Goal: Information Seeking & Learning: Learn about a topic

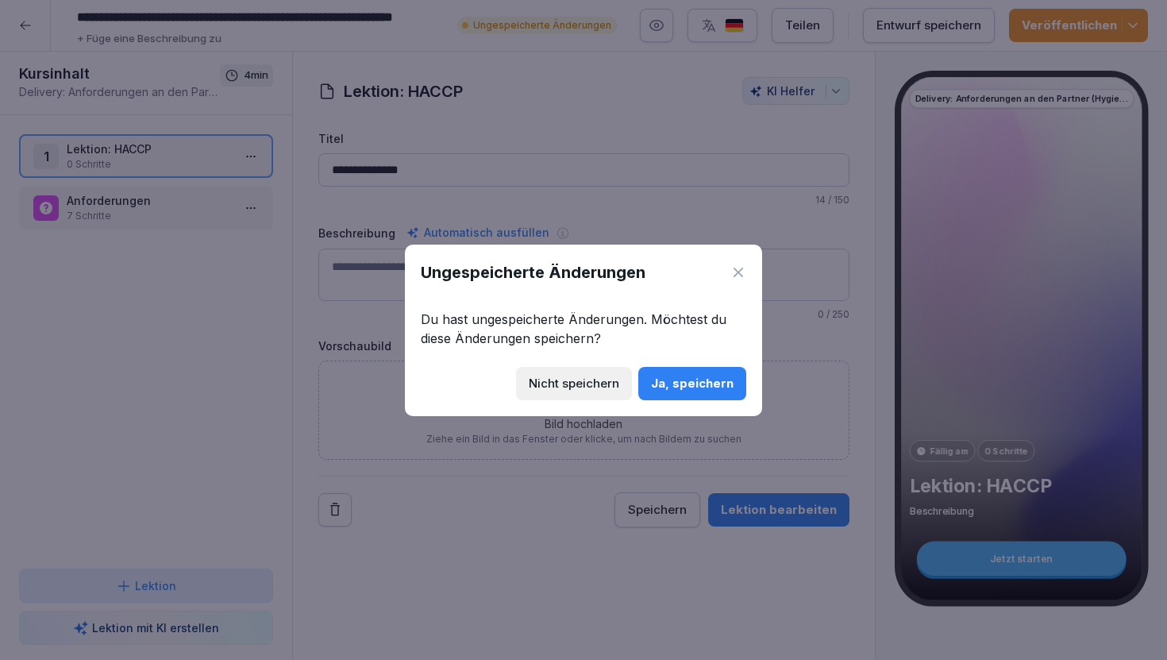
click at [679, 388] on div "Ja, speichern" at bounding box center [692, 383] width 83 height 17
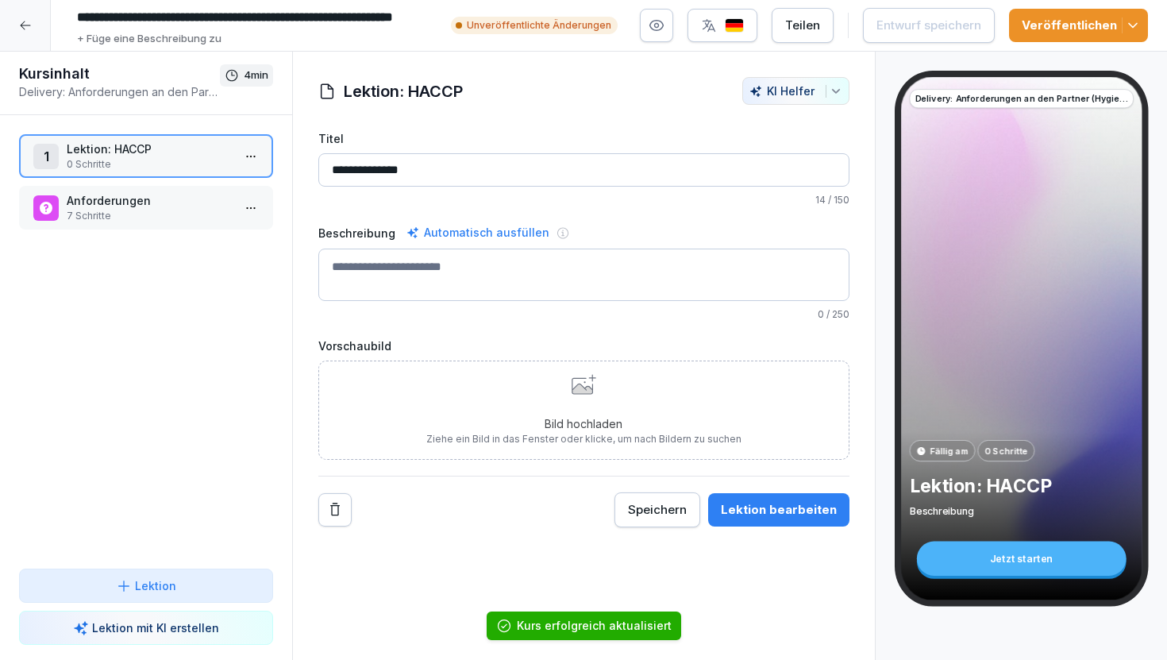
click at [37, 52] on div "Kursinhalt Delivery: Anforderungen an den Partner (Hygiene und Sign Criteria) 4…" at bounding box center [146, 84] width 292 height 64
click at [32, 35] on div at bounding box center [25, 25] width 51 height 51
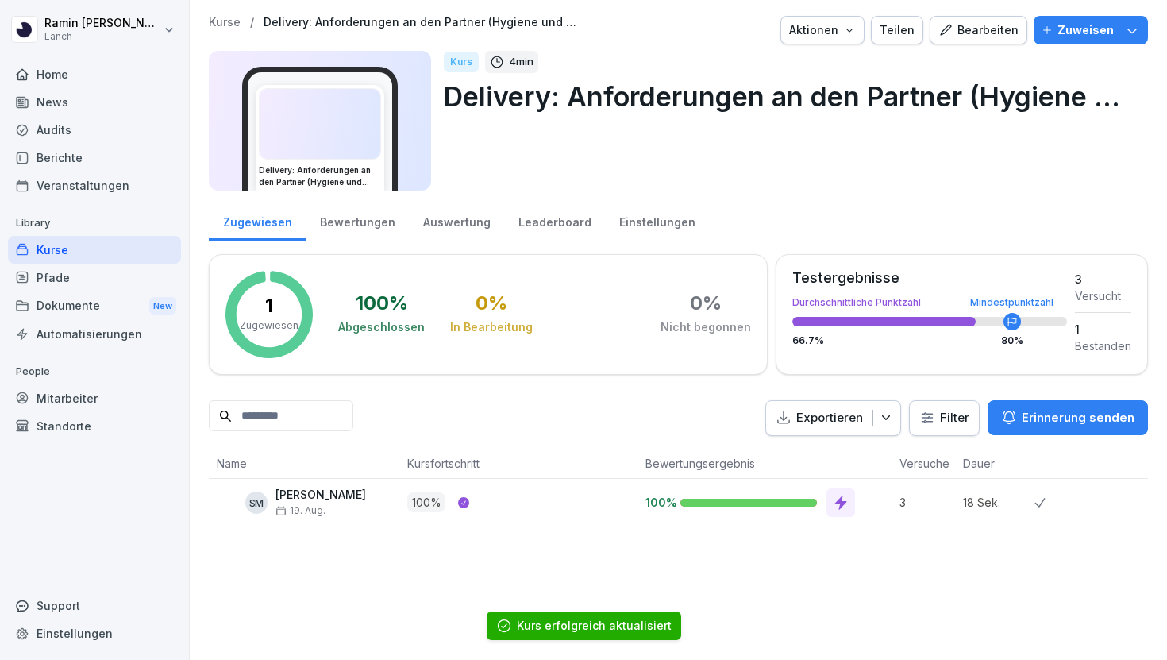
click at [87, 277] on div "Pfade" at bounding box center [94, 278] width 173 height 28
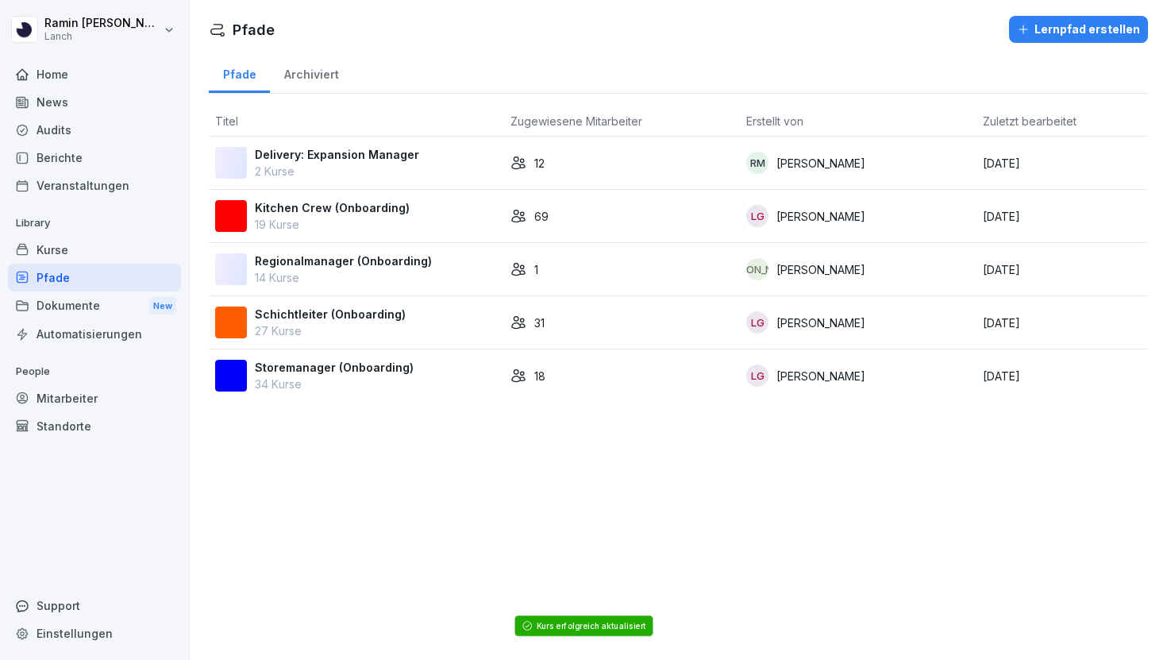
click at [357, 171] on p "2 Kurse" at bounding box center [337, 171] width 164 height 17
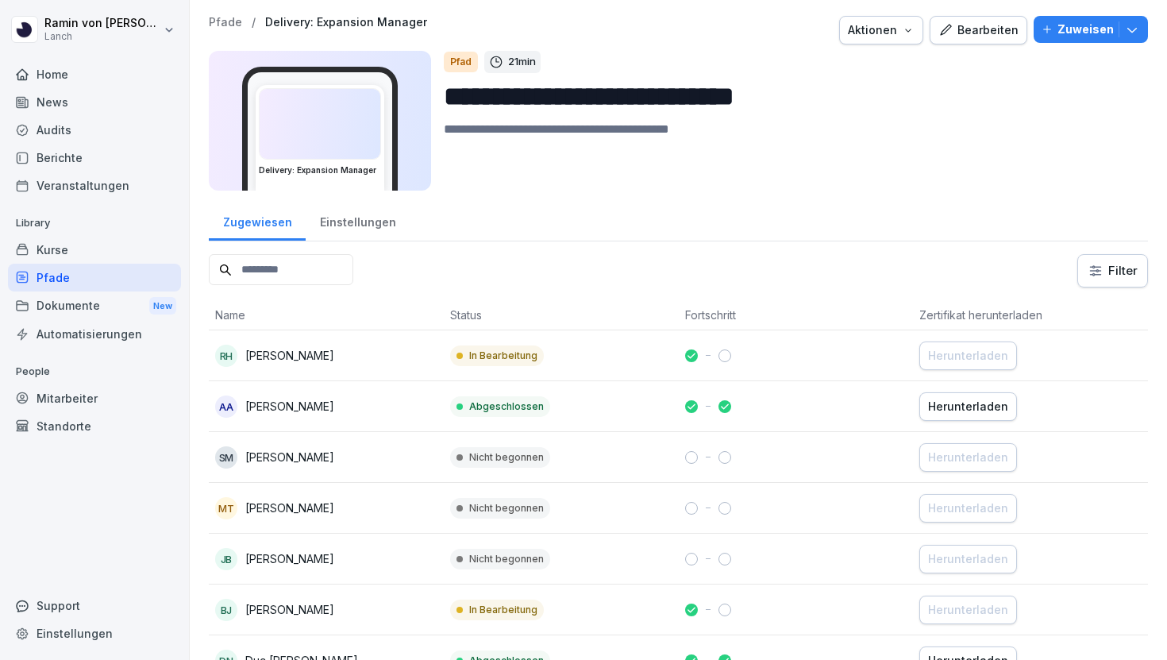
click at [981, 40] on button "Bearbeiten" at bounding box center [979, 30] width 98 height 29
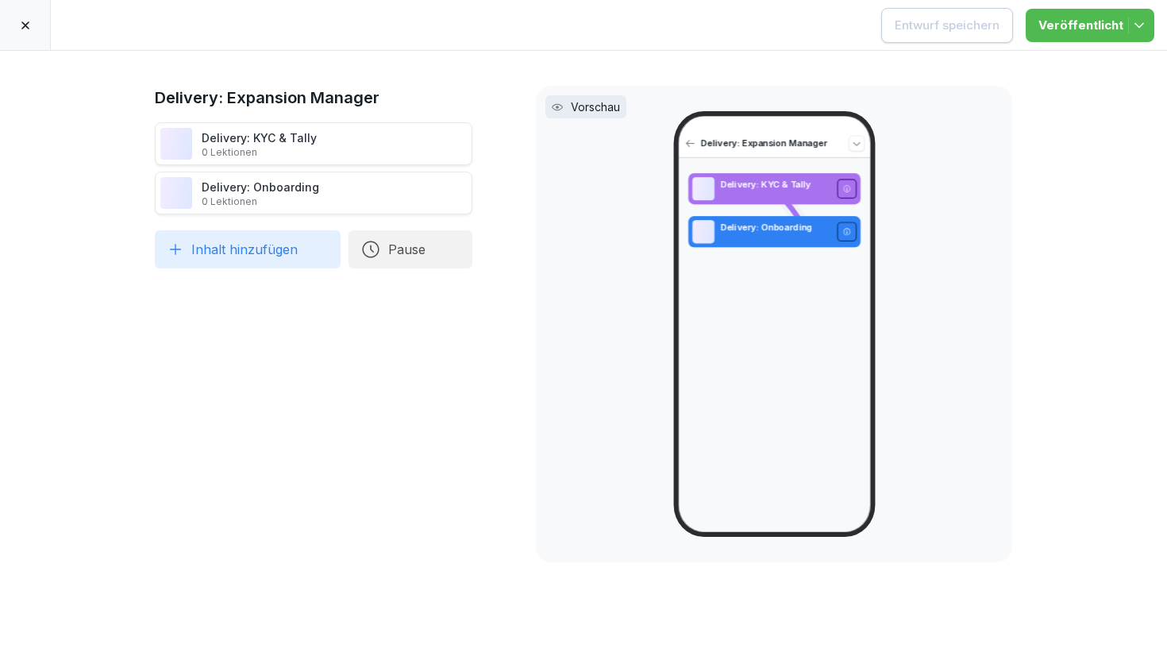
click at [29, 27] on icon at bounding box center [25, 25] width 13 height 13
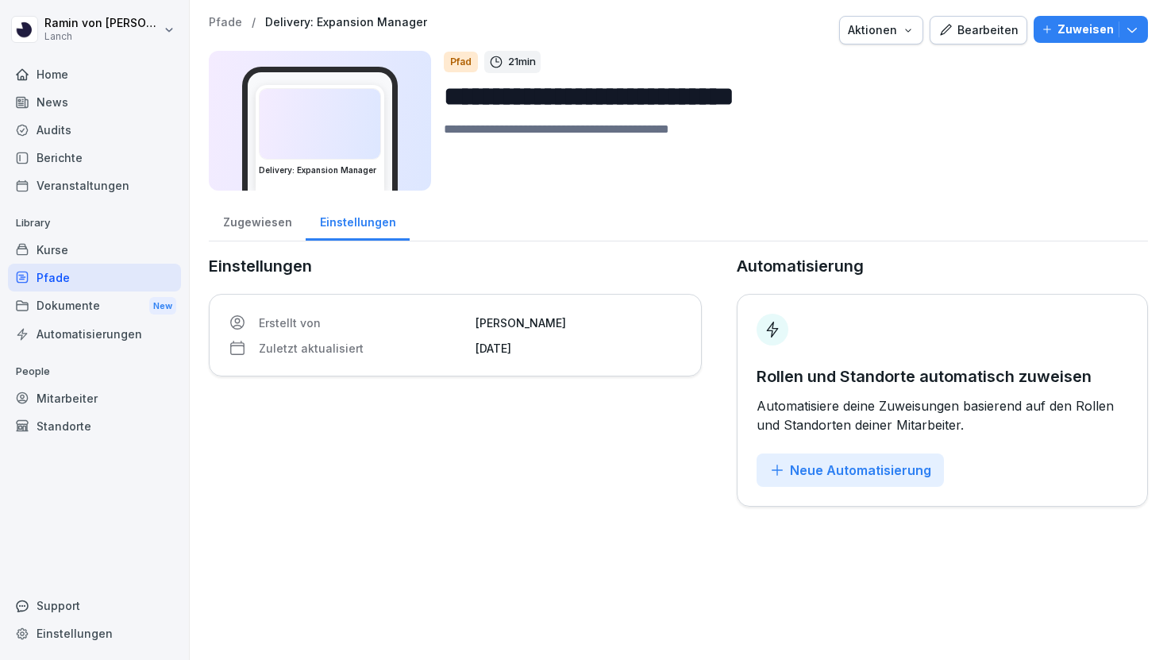
click at [249, 221] on div "Zugewiesen" at bounding box center [257, 220] width 97 height 40
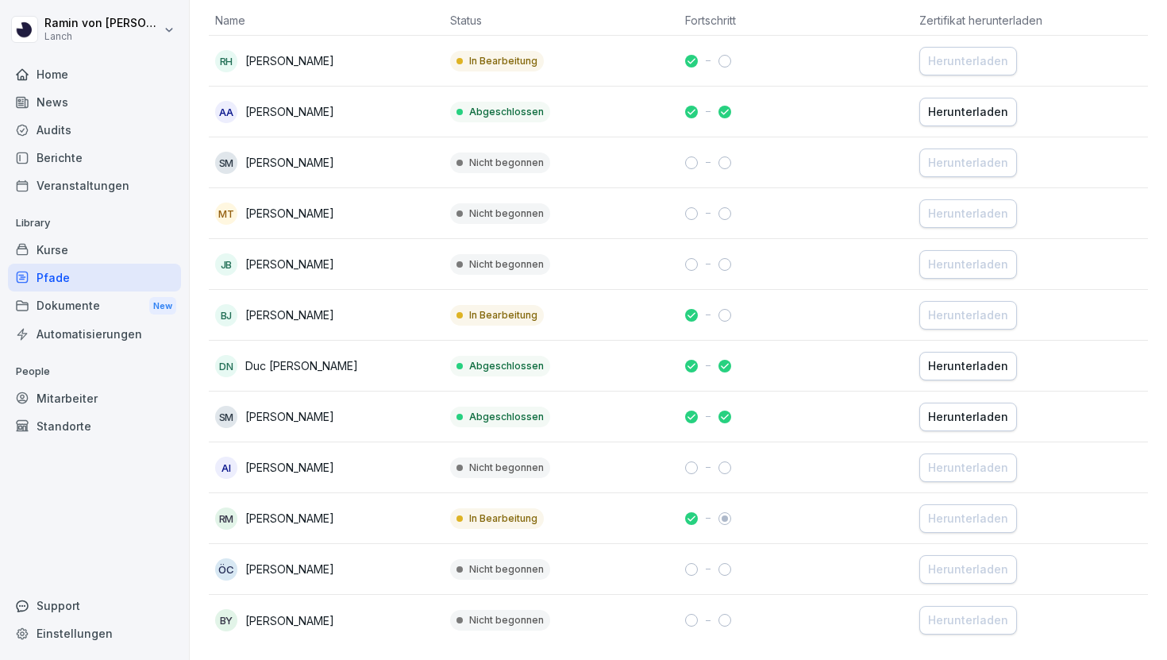
scroll to position [296, 0]
click at [794, 417] on div at bounding box center [796, 415] width 222 height 13
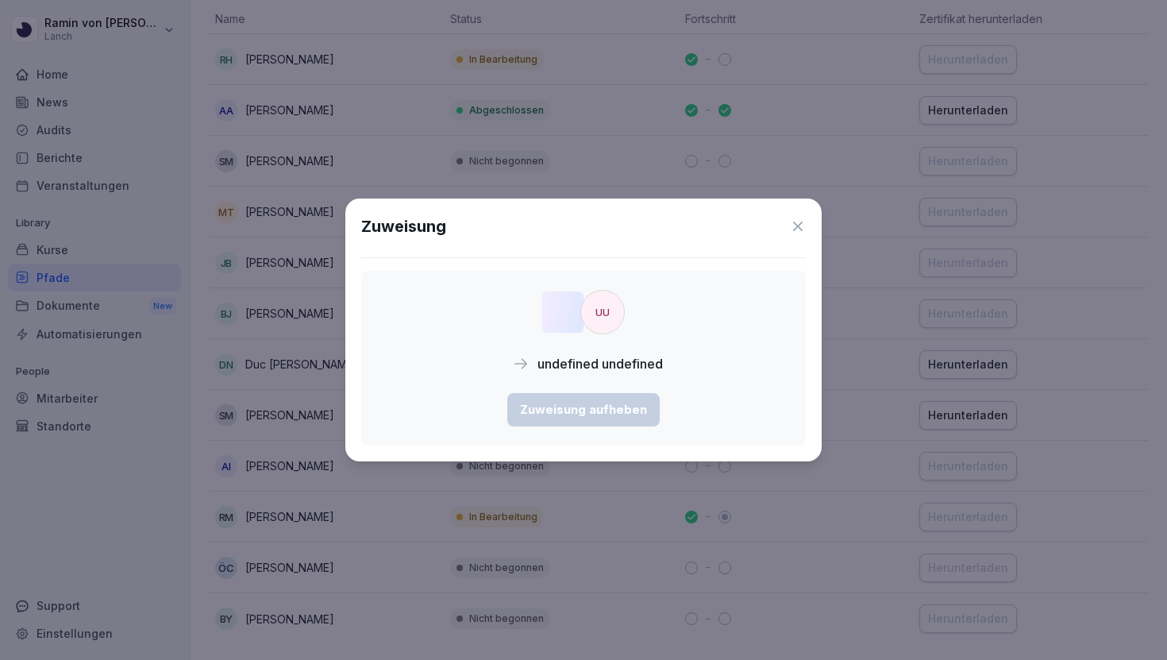
click at [793, 217] on div "Zuweisung" at bounding box center [583, 226] width 445 height 24
click at [796, 225] on icon at bounding box center [798, 226] width 16 height 16
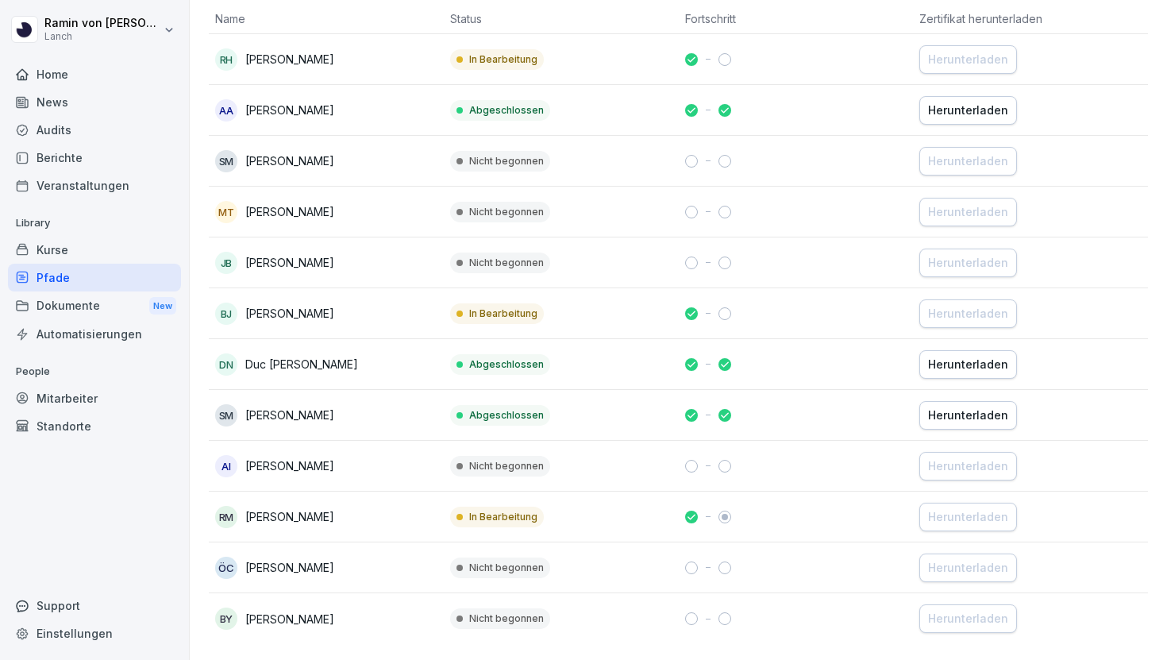
click at [79, 249] on div "Kurse" at bounding box center [94, 250] width 173 height 28
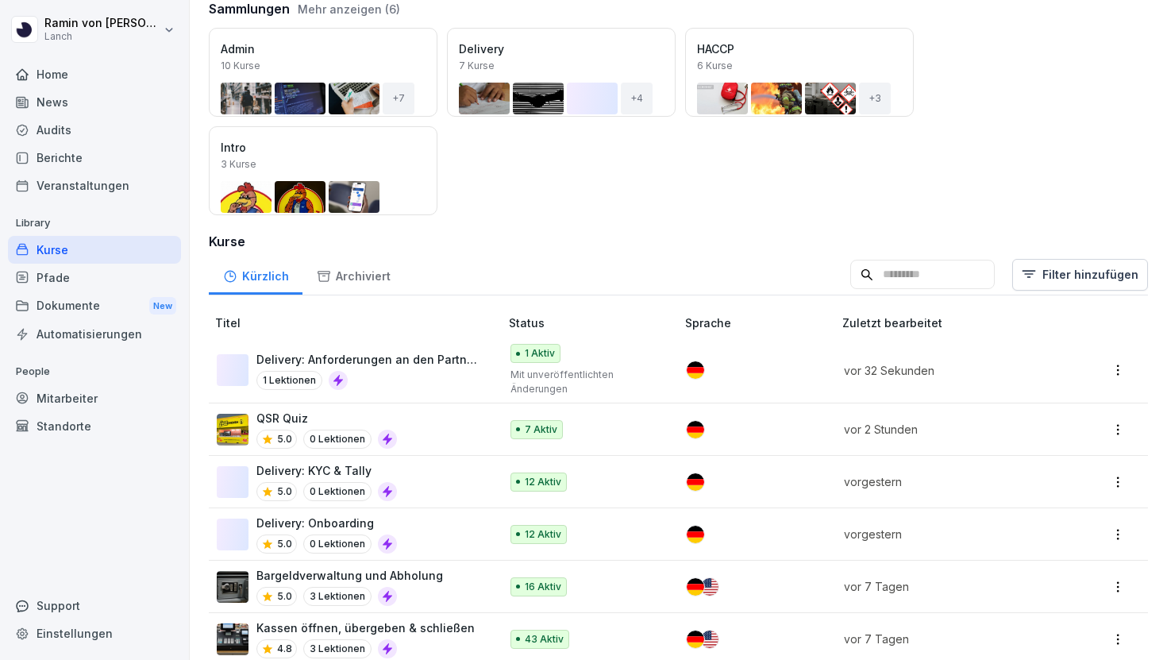
scroll to position [213, 0]
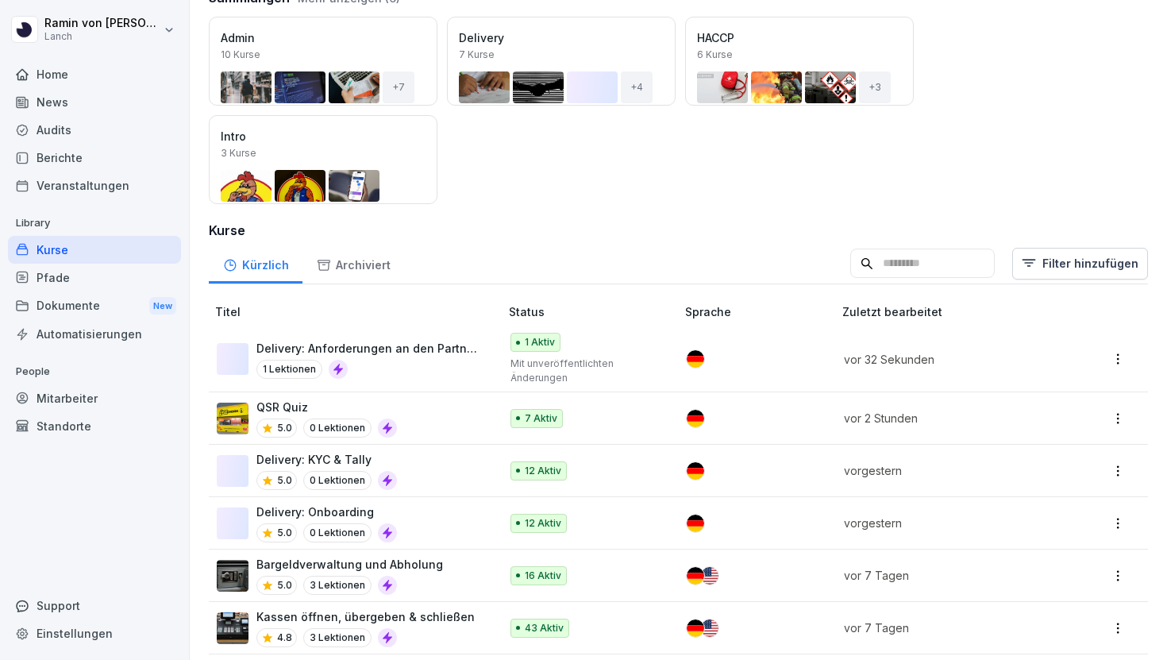
click at [406, 504] on div "Delivery: Onboarding 5.0 0 Lektionen" at bounding box center [350, 522] width 267 height 39
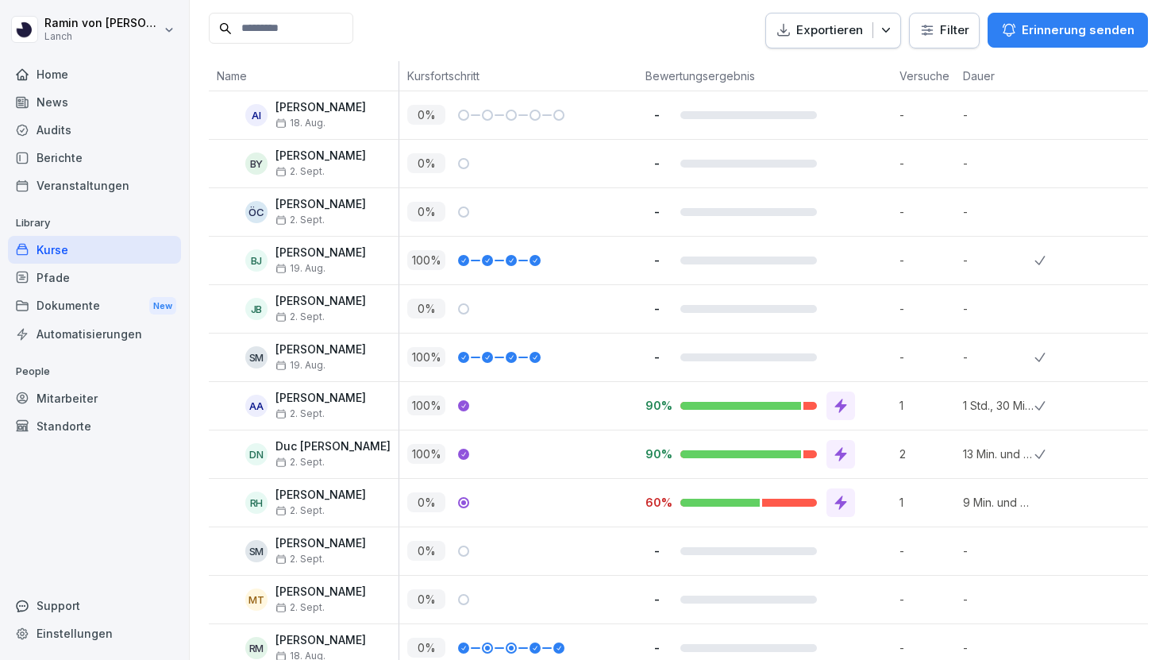
scroll to position [388, 0]
drag, startPoint x: 958, startPoint y: 402, endPoint x: 1043, endPoint y: 402, distance: 85.7
click at [1043, 402] on tr "AA Aykut Aslan 2. Sept. 100 % 90% 1 1 Std., 30 Min. und 46 Sek. vorgestern" at bounding box center [836, 405] width 1254 height 48
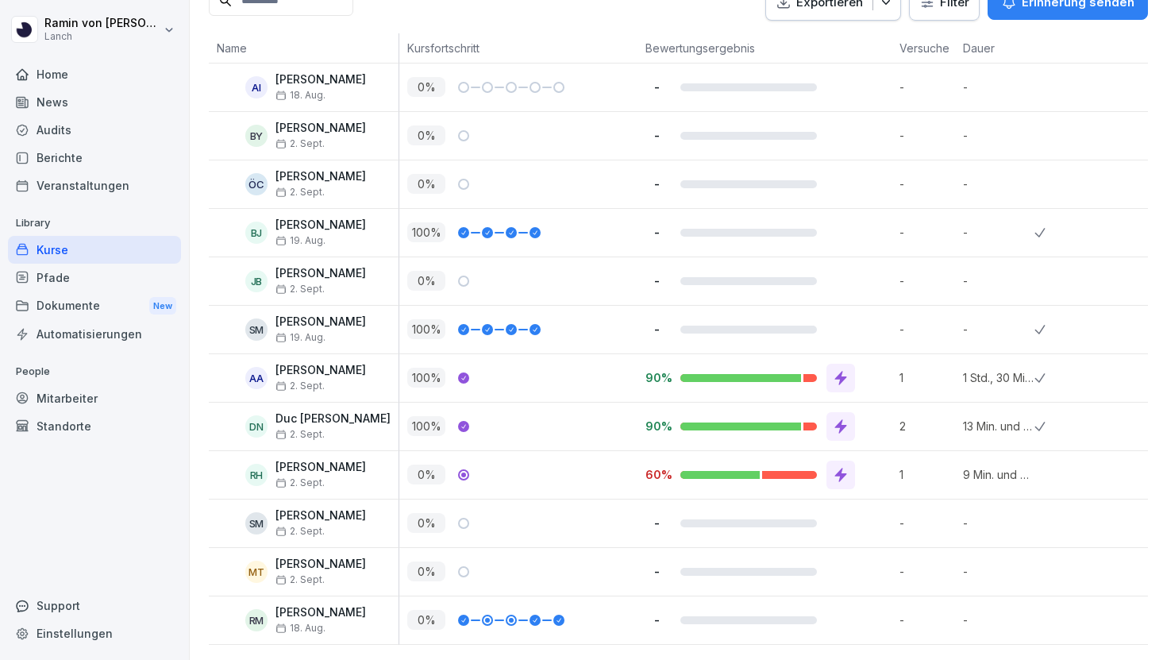
click at [792, 422] on div at bounding box center [741, 426] width 123 height 8
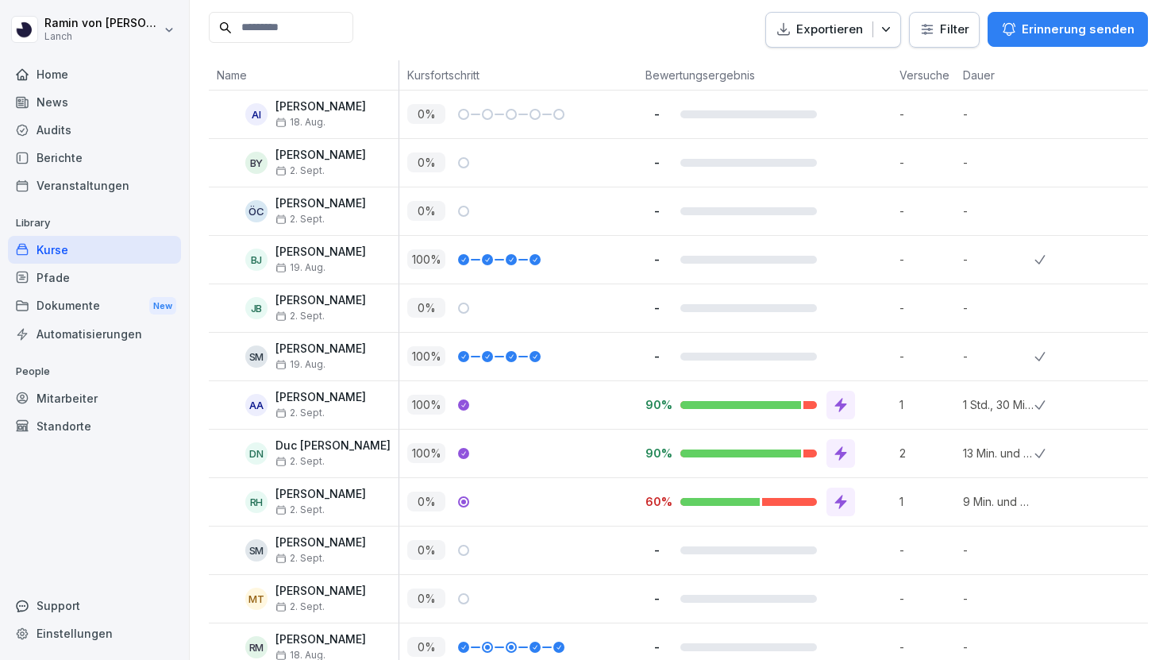
scroll to position [368, 0]
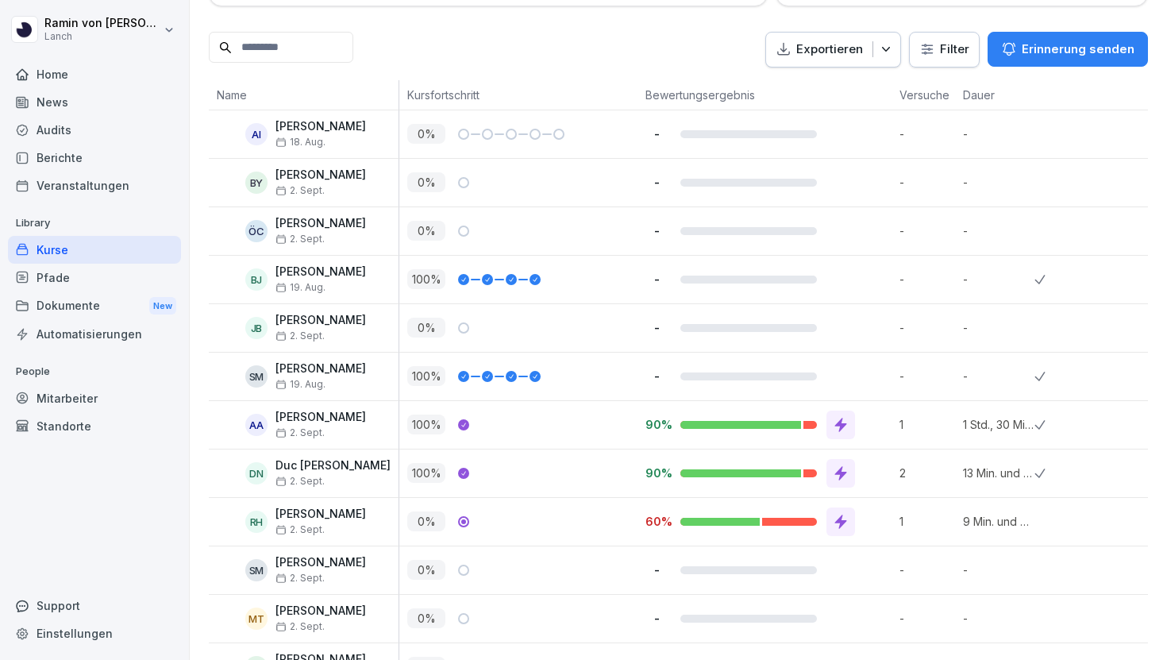
click at [1032, 48] on p "Erinnerung senden" at bounding box center [1078, 48] width 113 height 17
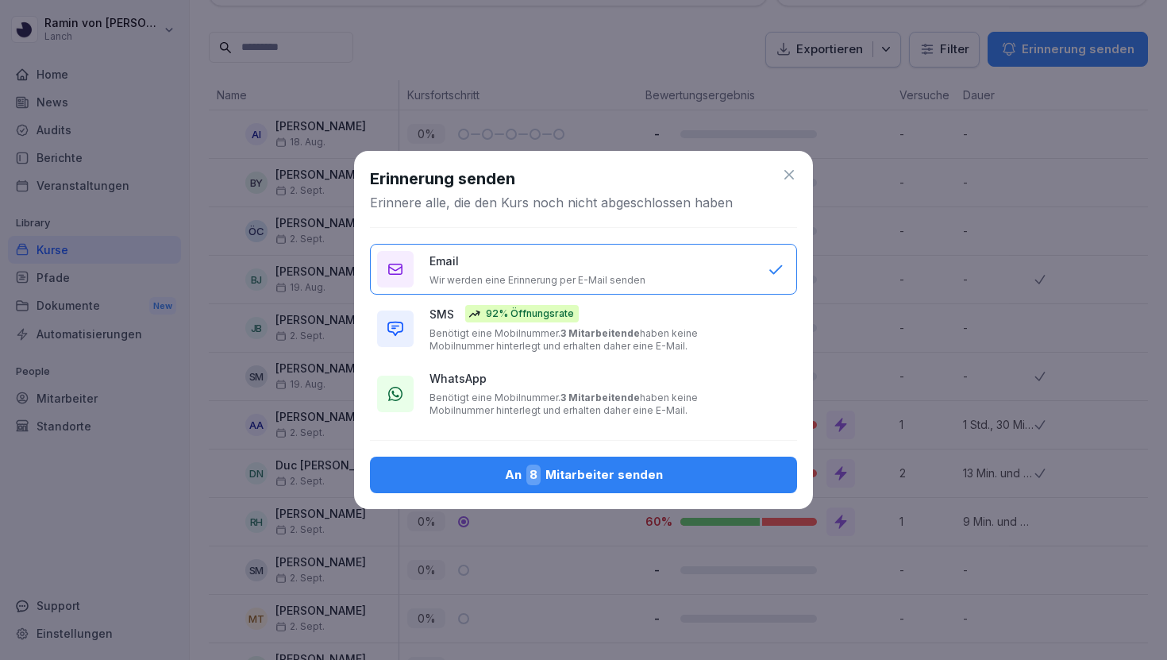
click at [545, 339] on p "Benötigt eine Mobilnummer. 3 Mitarbeitende haben keine Mobilnummer hinterlegt u…" at bounding box center [591, 339] width 322 height 25
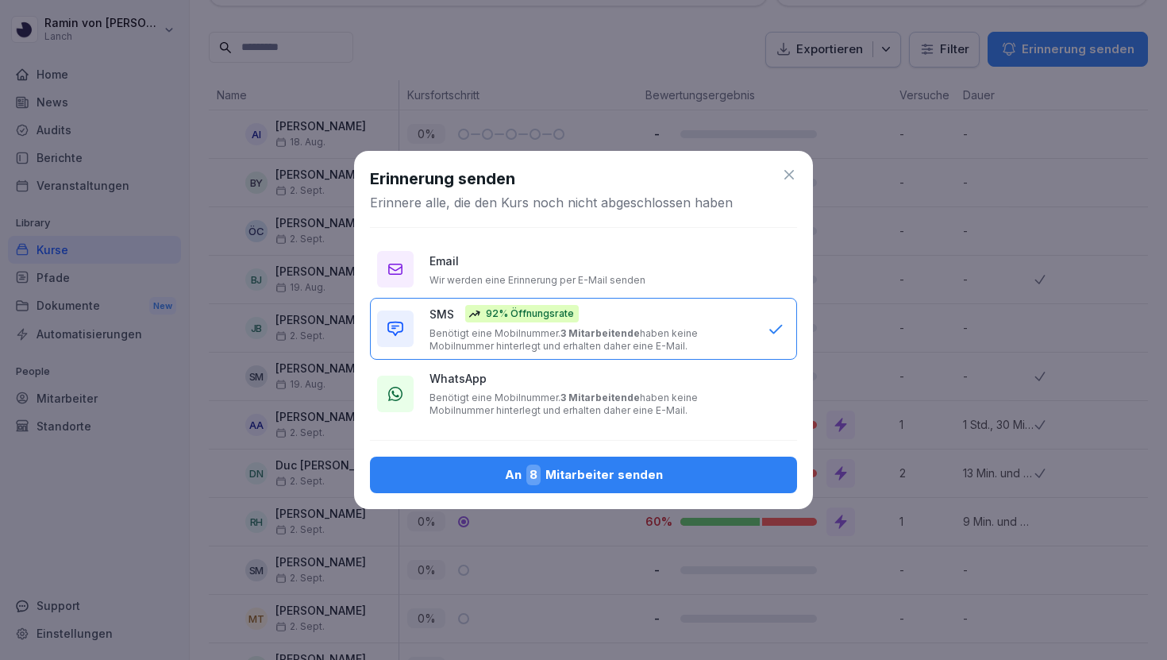
click at [791, 176] on icon at bounding box center [789, 175] width 10 height 10
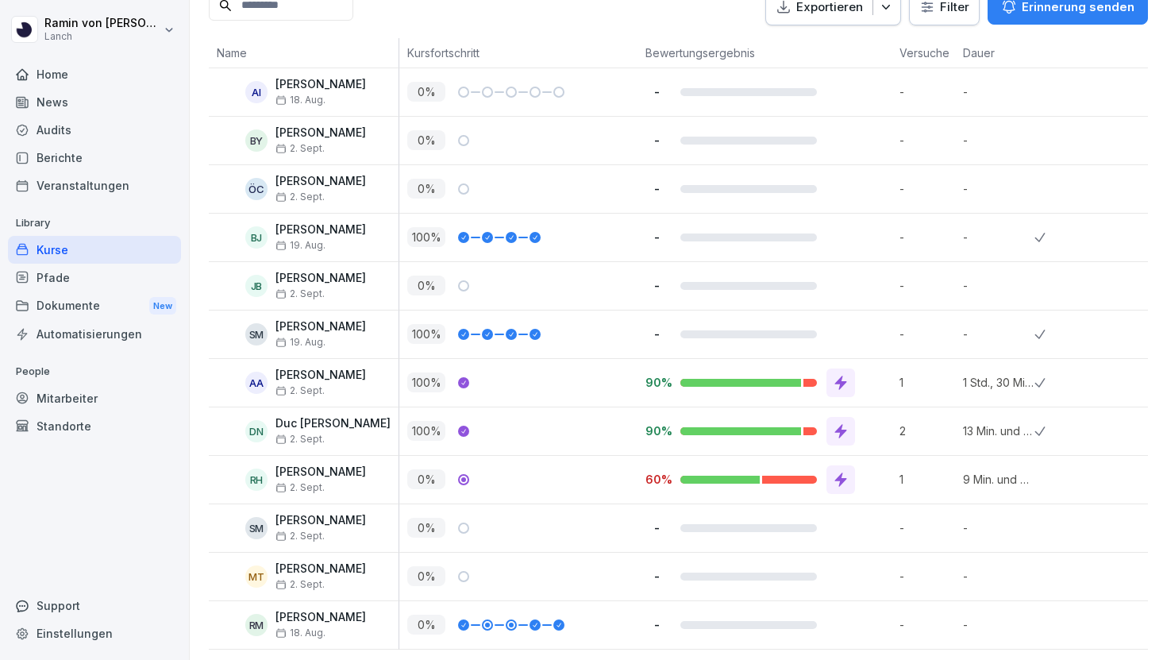
scroll to position [412, 0]
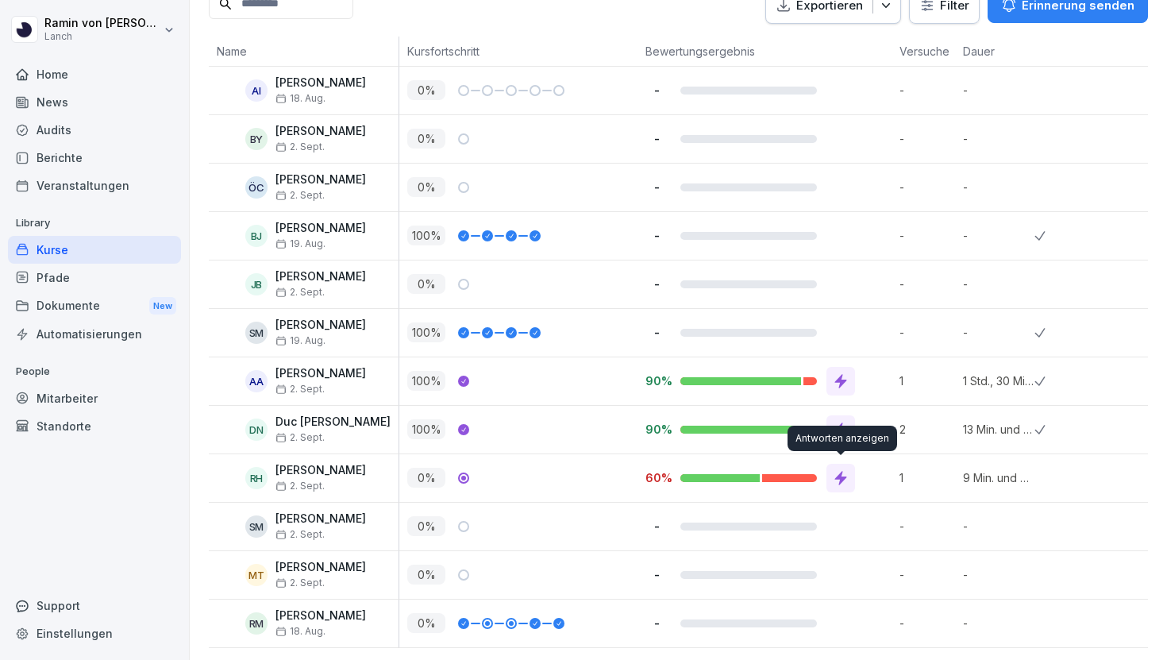
click at [838, 471] on icon at bounding box center [841, 478] width 16 height 16
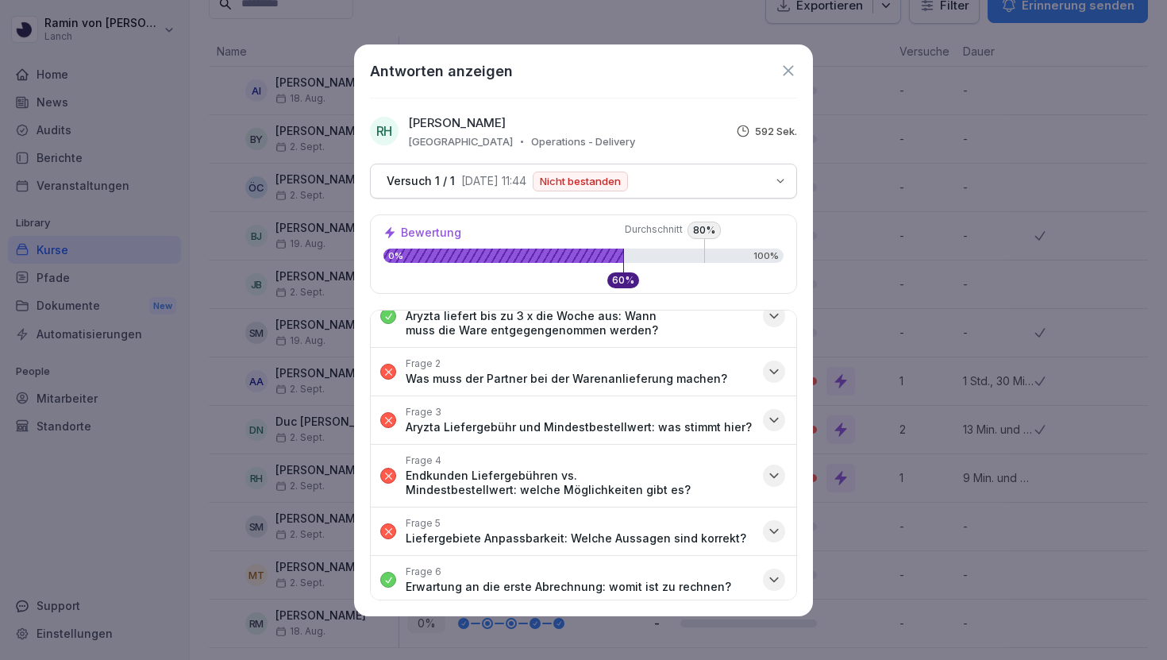
scroll to position [27, 0]
click at [634, 376] on p "Was muss der Partner bei der Warenanlieferung machen?" at bounding box center [567, 377] width 322 height 14
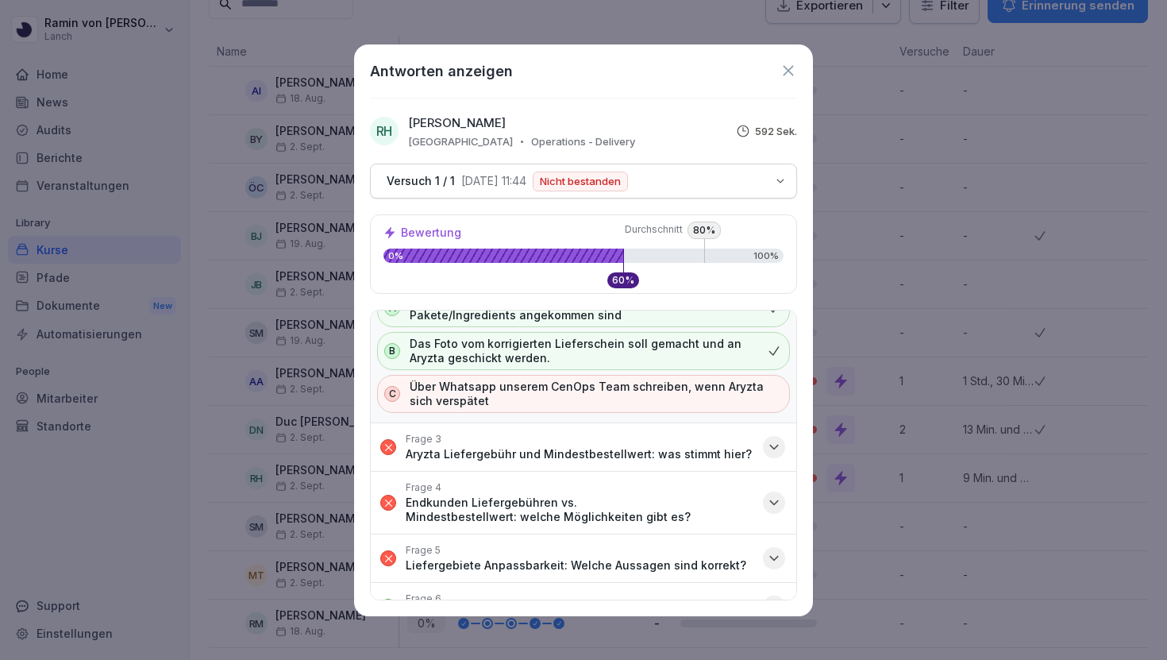
scroll to position [144, 0]
click at [594, 454] on p "Aryzta Liefergebühr und Mindestbestellwert: was stimmt hier?" at bounding box center [579, 452] width 346 height 14
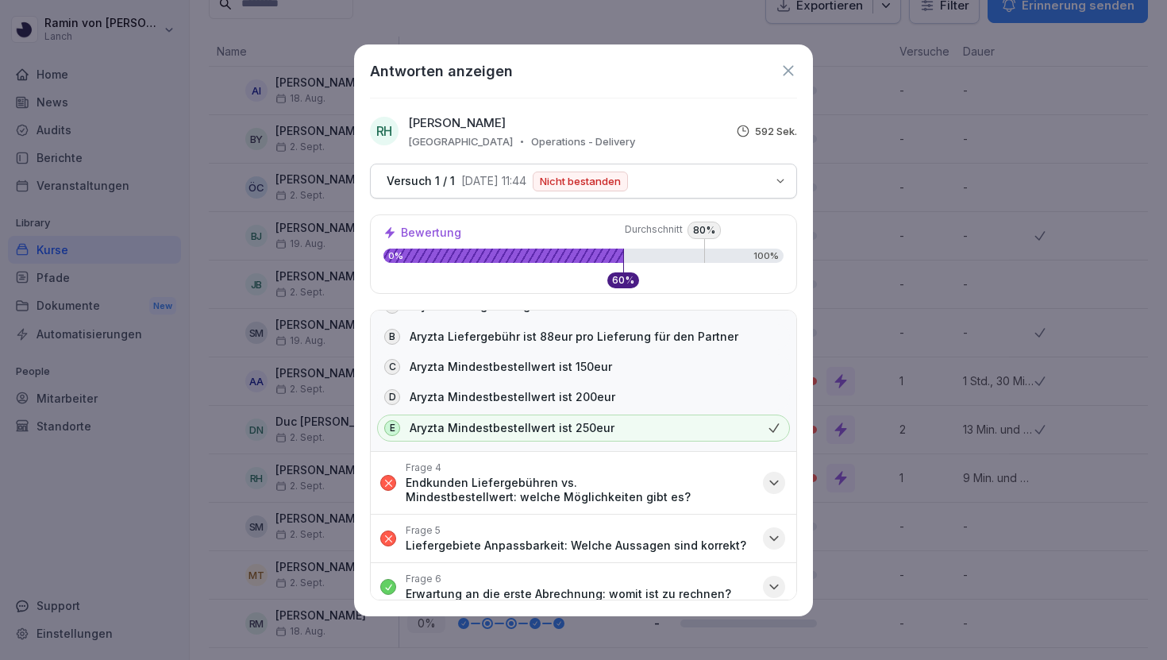
scroll to position [345, 0]
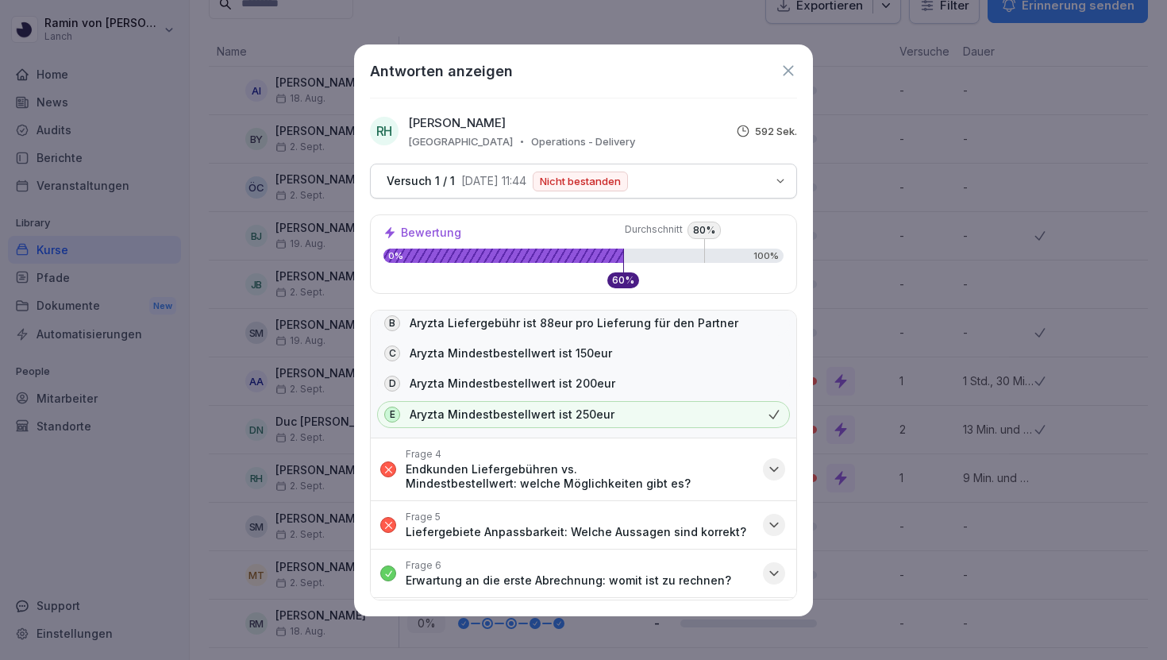
click at [627, 487] on p "Endkunden Liefergebühren vs. Mindestbestellwert: welche Möglichkeiten gibt es?" at bounding box center [580, 476] width 348 height 29
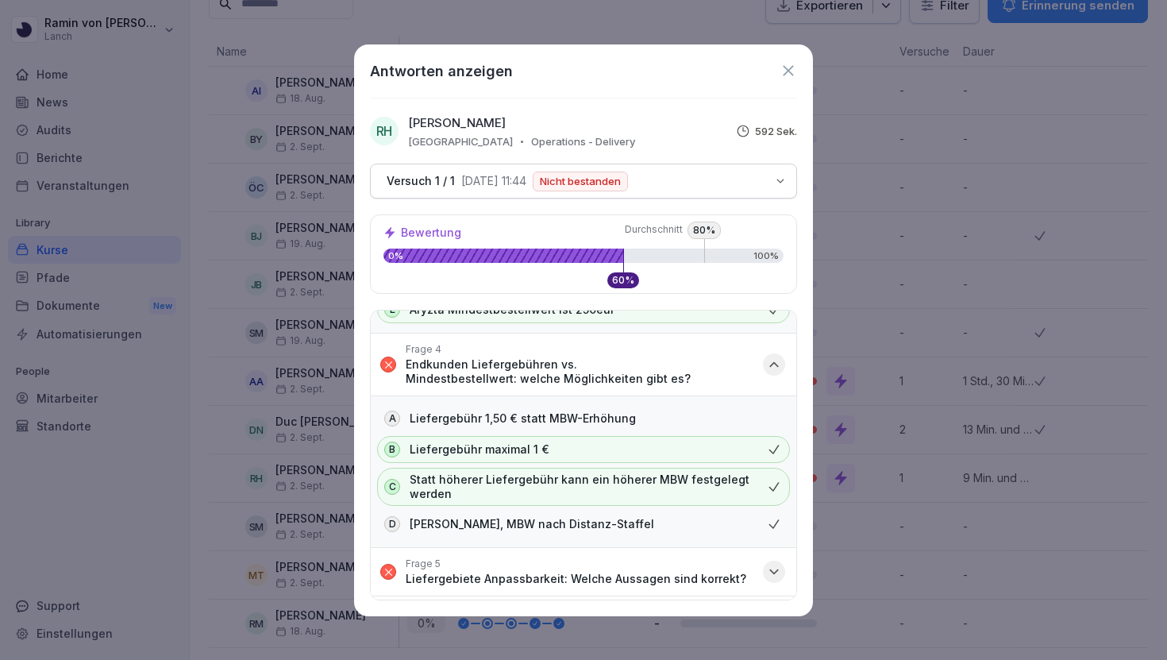
scroll to position [524, 0]
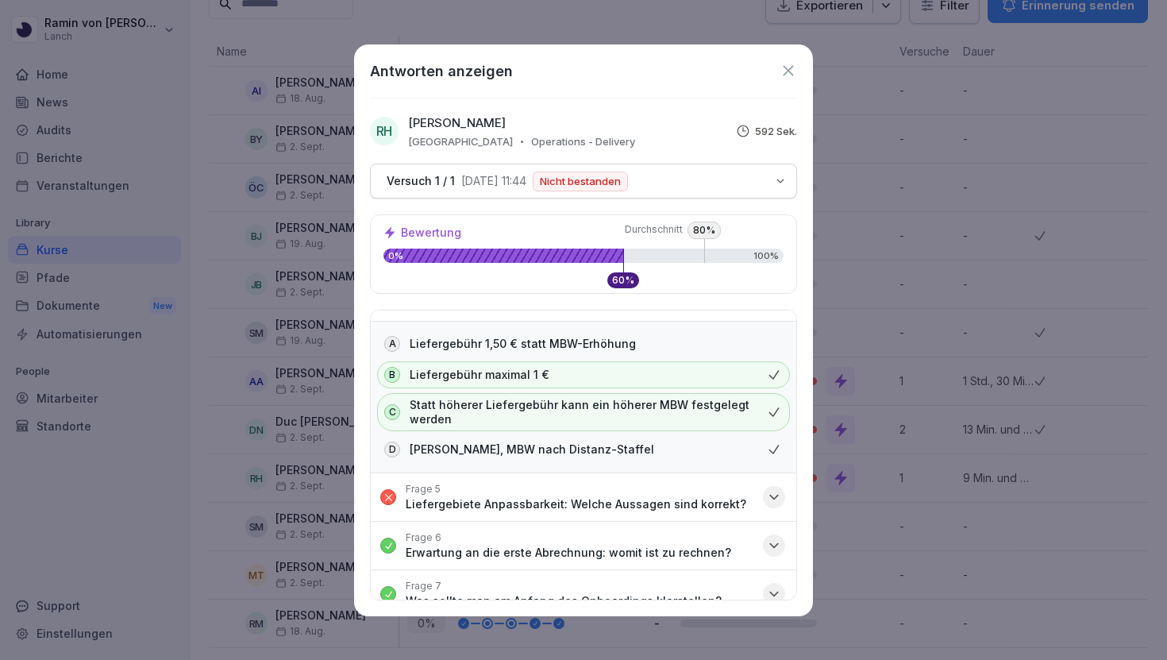
click at [638, 507] on p "Liefergebiete Anpassbarkeit: Welche Aussagen sind korrekt?" at bounding box center [576, 504] width 341 height 14
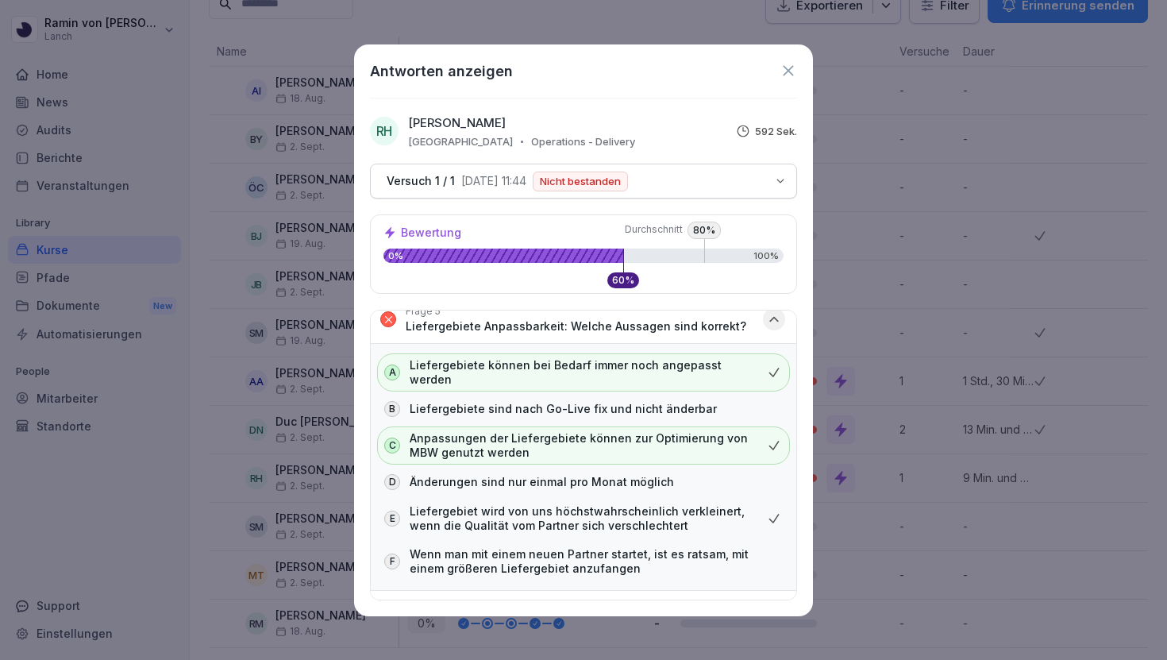
scroll to position [695, 0]
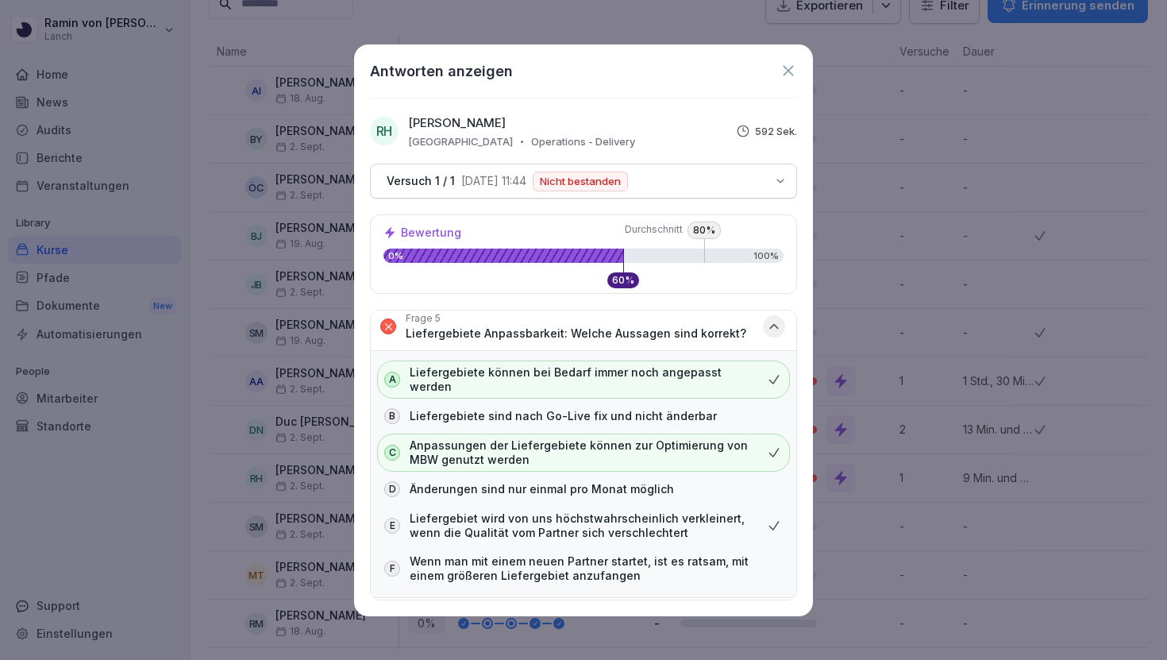
click at [575, 511] on p "Liefergebiet wird von uns höchstwahrscheinlich verkleinert, wenn die Qualität v…" at bounding box center [583, 525] width 346 height 29
drag, startPoint x: 681, startPoint y: 522, endPoint x: 643, endPoint y: 509, distance: 40.4
click at [643, 511] on p "Liefergebiet wird von uns höchstwahrscheinlich verkleinert, wenn die Qualität v…" at bounding box center [583, 525] width 346 height 29
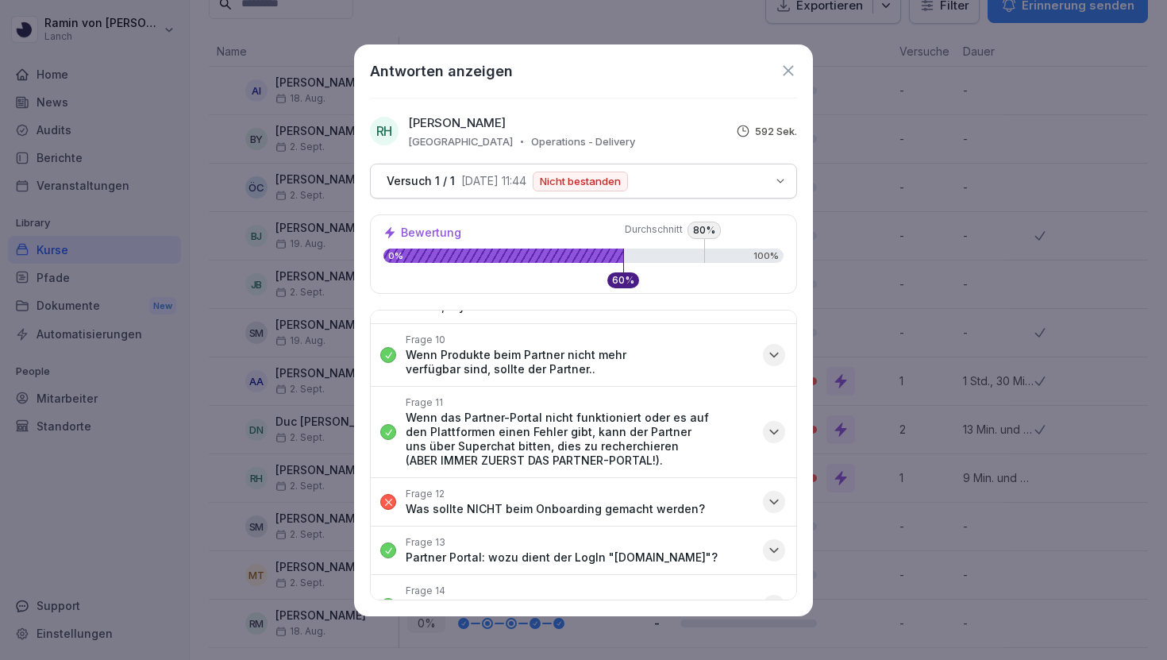
scroll to position [1216, 0]
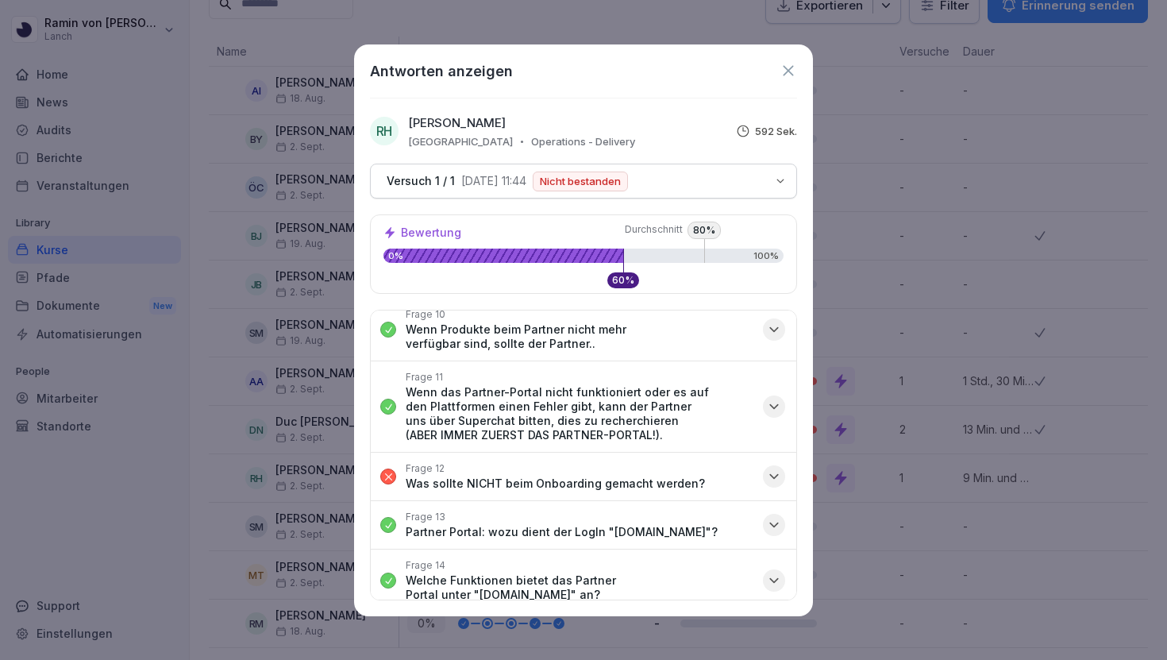
click at [540, 453] on button "Frage 12 Was sollte NICHT beim Onboarding gemacht werden?" at bounding box center [584, 477] width 426 height 48
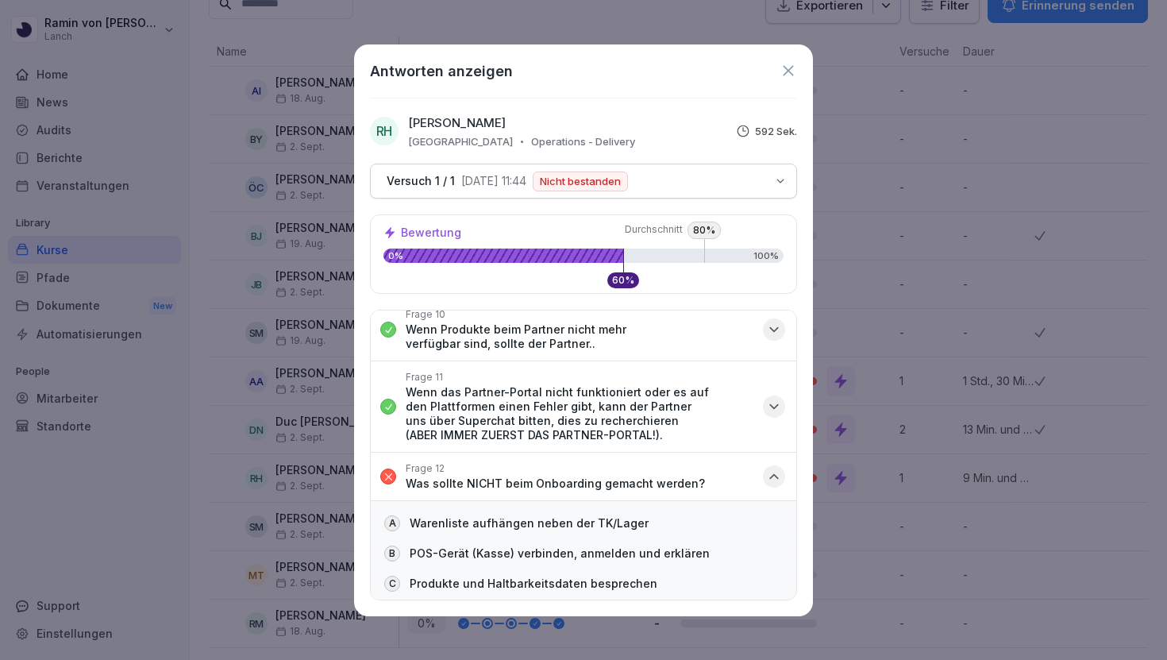
click at [540, 453] on button "Frage 12 Was sollte NICHT beim Onboarding gemacht werden?" at bounding box center [584, 477] width 426 height 48
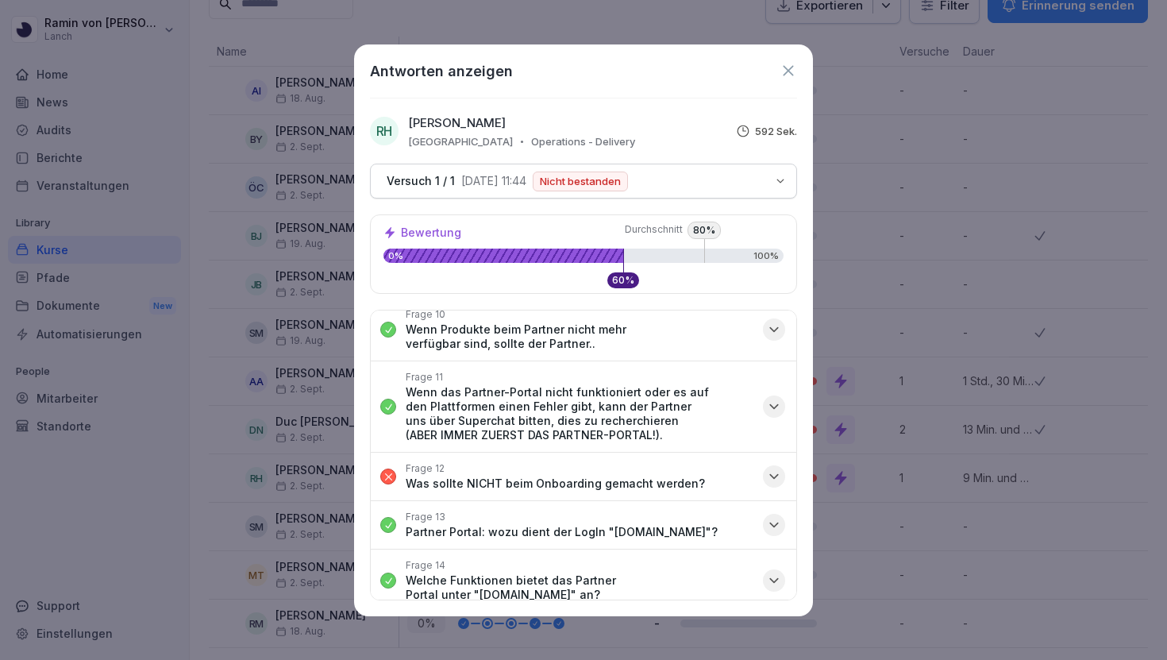
click at [540, 453] on button "Frage 12 Was sollte NICHT beim Onboarding gemacht werden?" at bounding box center [584, 477] width 426 height 48
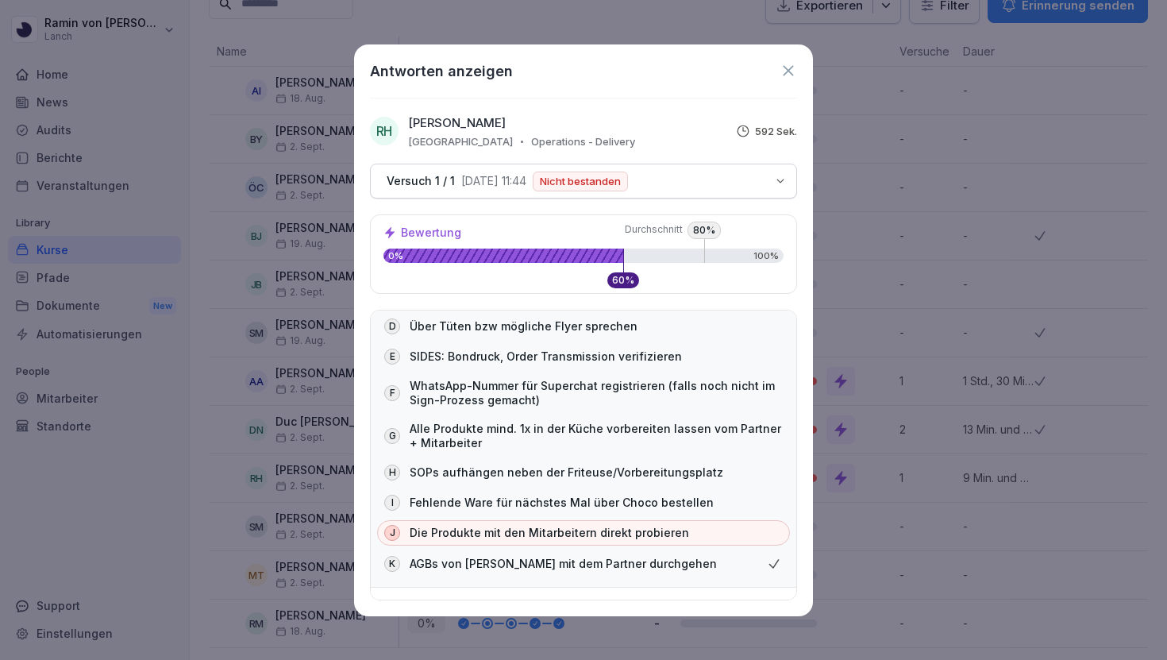
scroll to position [1505, 0]
click at [569, 555] on p "AGBs von Lanch mit dem Partner durchgehen" at bounding box center [563, 562] width 307 height 14
drag, startPoint x: 407, startPoint y: 534, endPoint x: 650, endPoint y: 534, distance: 243.7
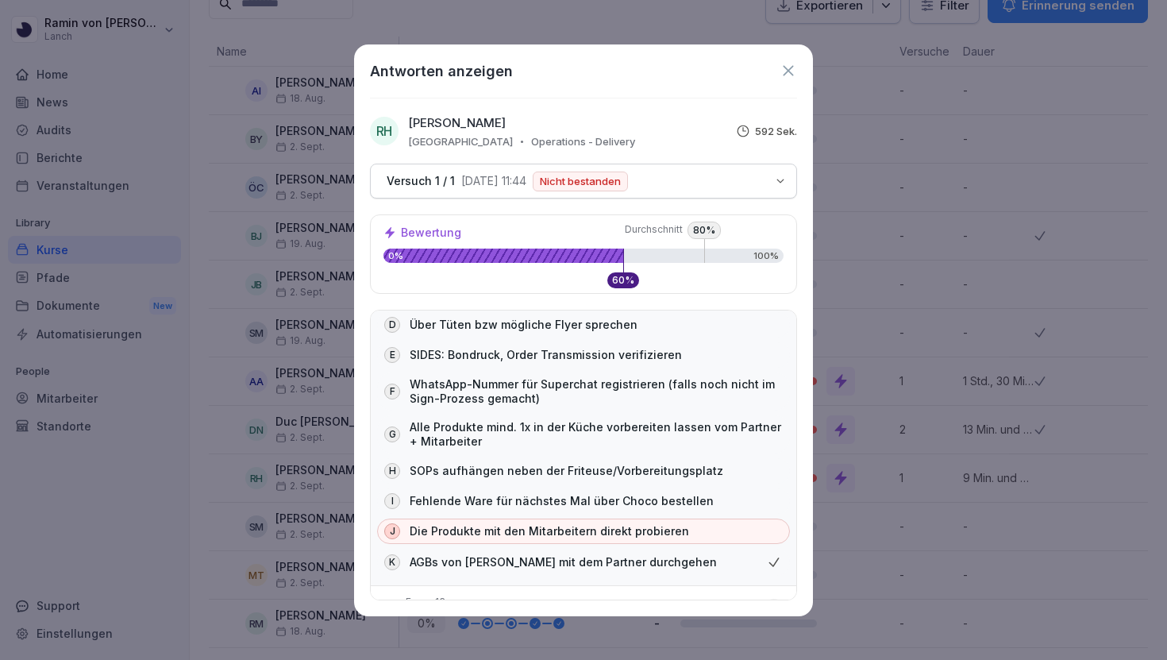
click at [650, 549] on div "K AGBs von Lanch mit dem Partner durchgehen" at bounding box center [583, 562] width 413 height 27
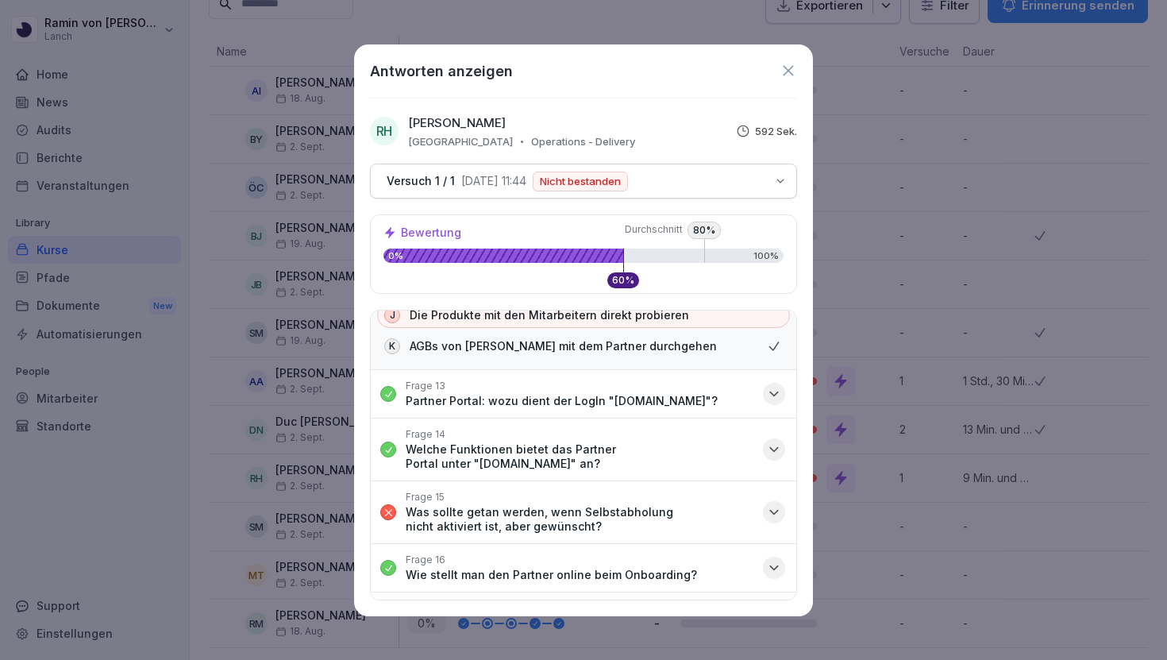
scroll to position [1725, 0]
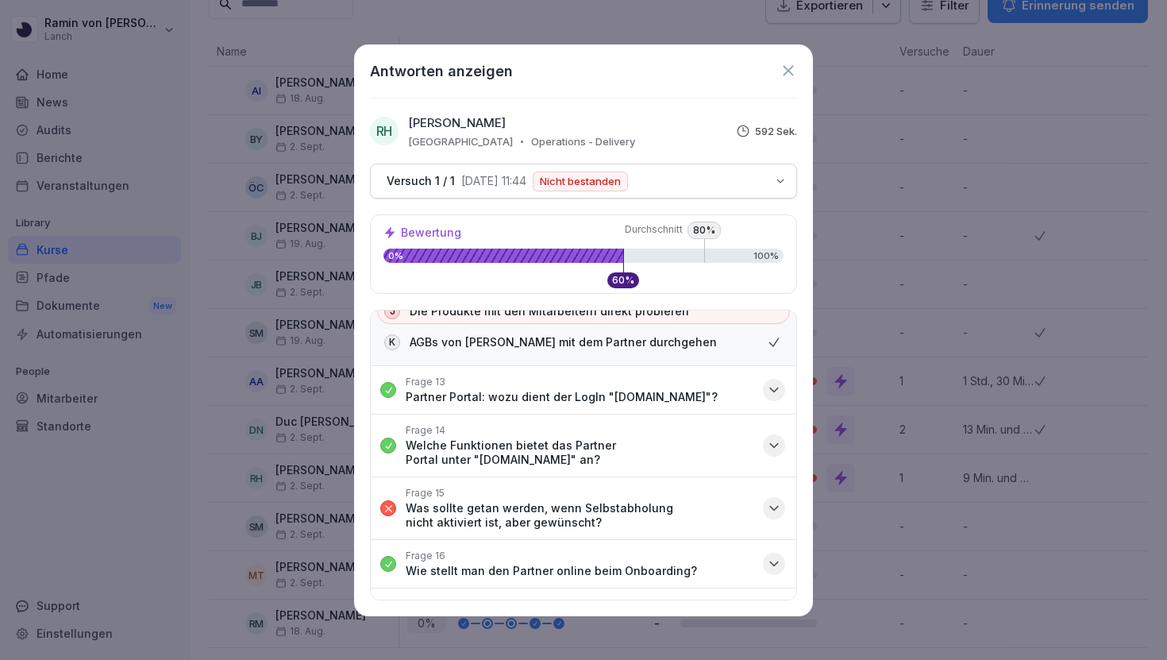
click at [684, 515] on p "Was sollte getan werden, wenn Selbstabholung nicht aktiviert ist, aber gewünsch…" at bounding box center [580, 515] width 348 height 29
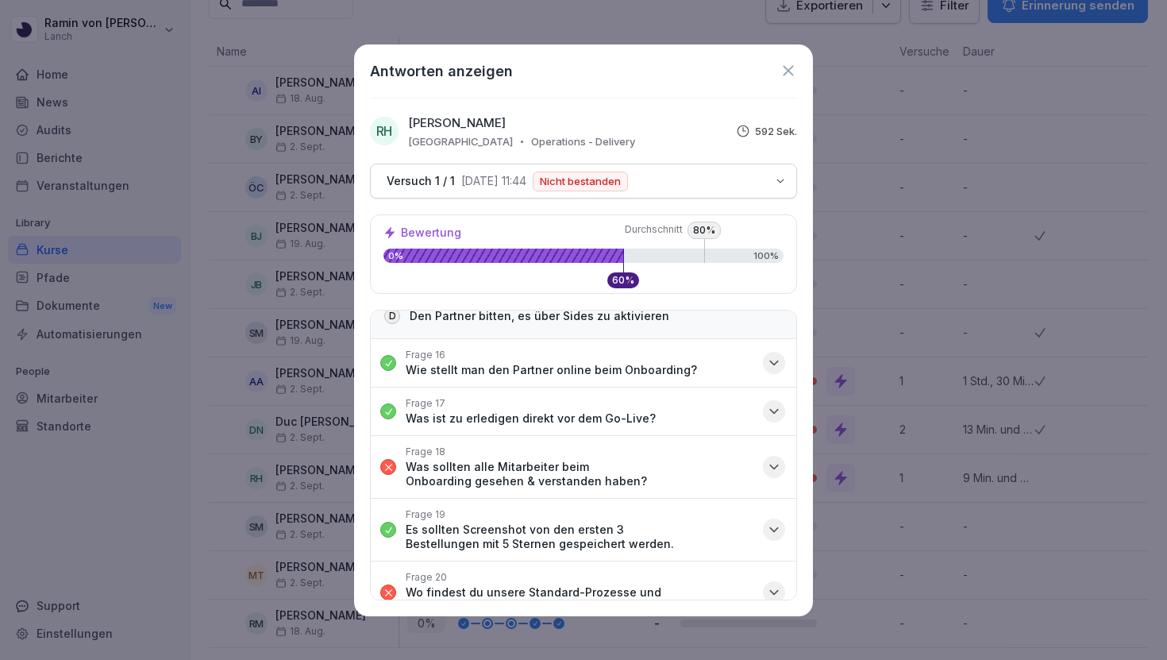
scroll to position [2075, 0]
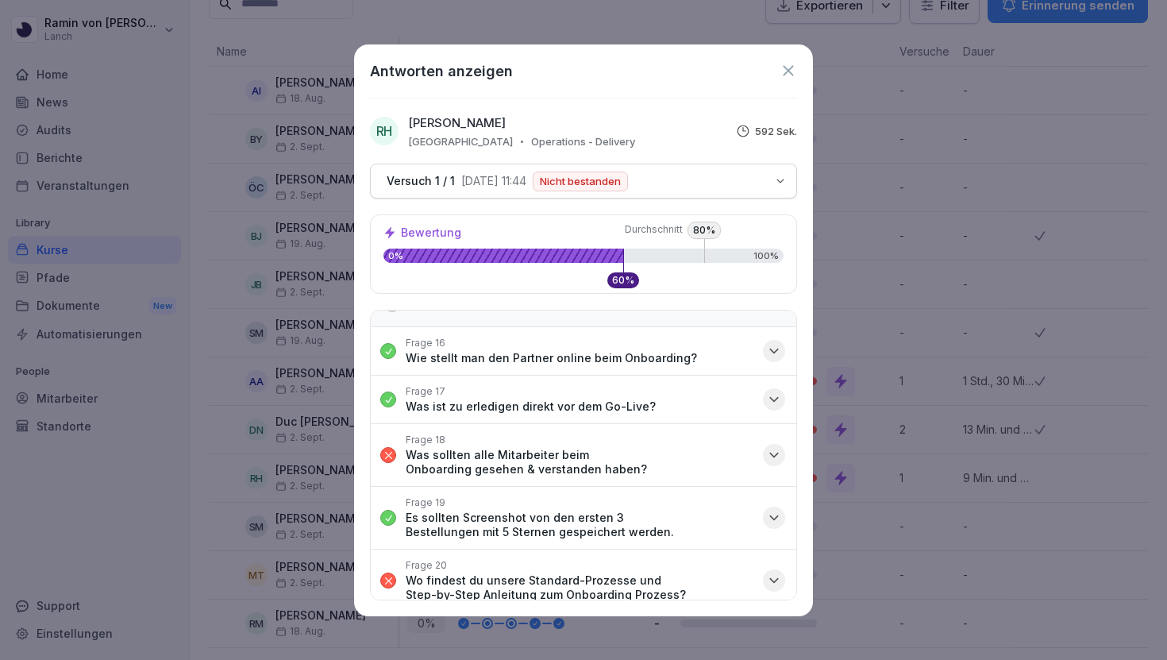
click at [685, 455] on p "Was sollten alle Mitarbeiter beim Onboarding gesehen & verstanden haben?" at bounding box center [580, 462] width 348 height 29
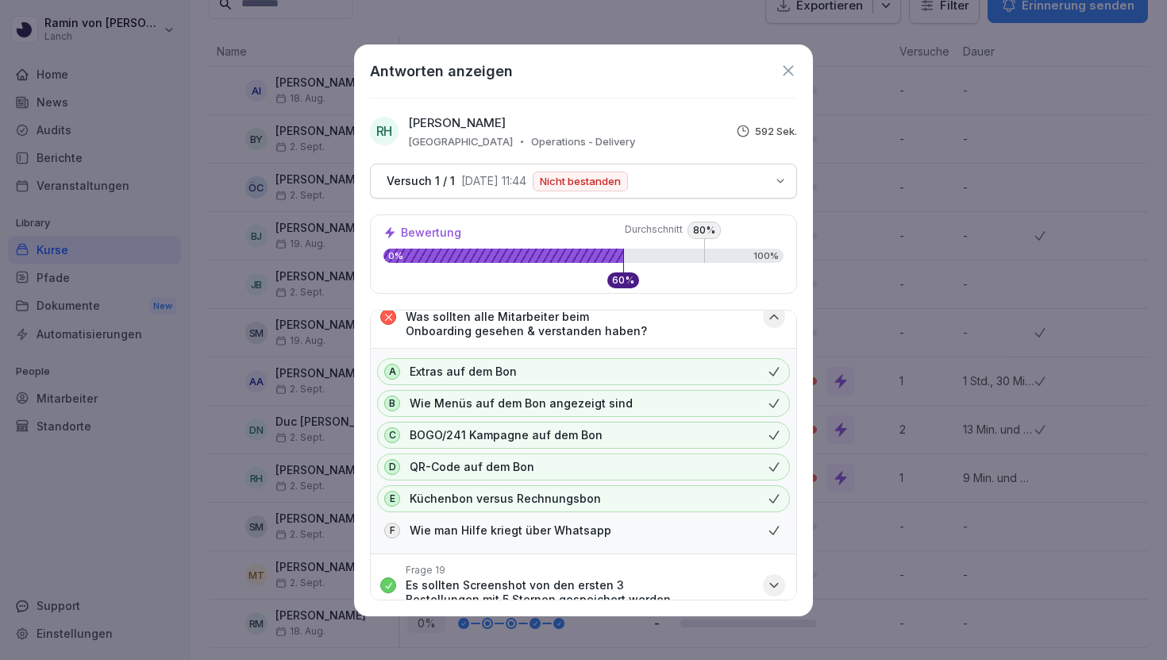
scroll to position [2282, 0]
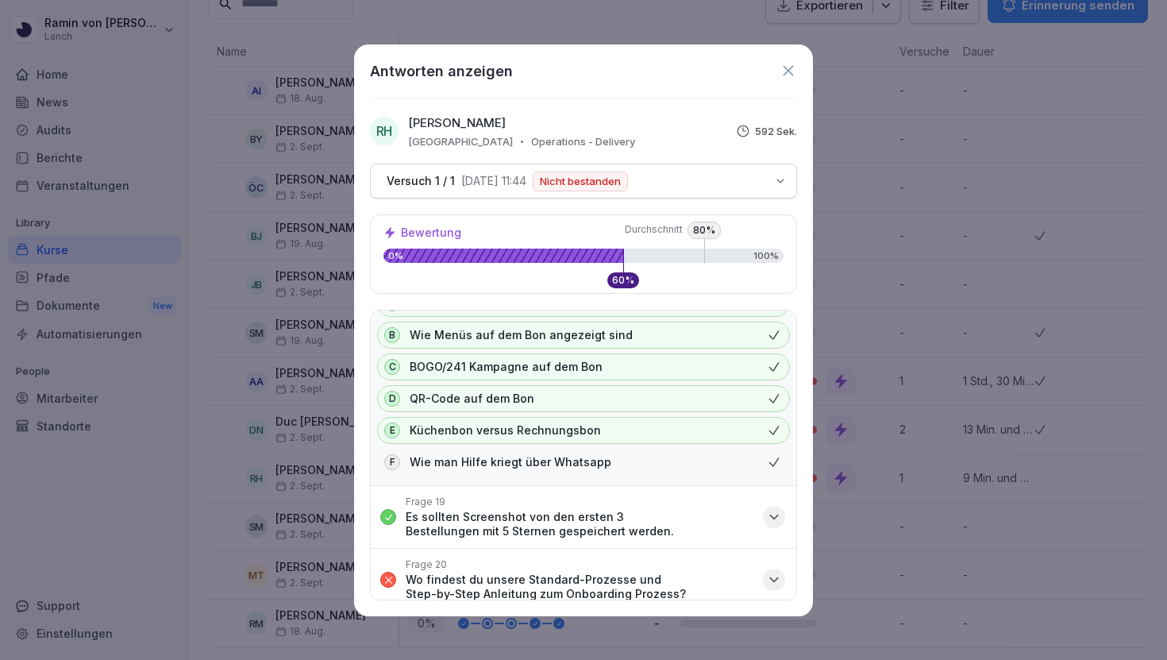
click at [652, 572] on p "Wo findest du unsere Standard-Prozesse und Step-by-Step Anleitung zum Onboardin…" at bounding box center [580, 586] width 348 height 29
click at [715, 572] on p "Wo findest du unsere Standard-Prozesse und Step-by-Step Anleitung zum Onboardin…" at bounding box center [580, 586] width 348 height 29
click at [774, 572] on icon "button" at bounding box center [774, 580] width 16 height 16
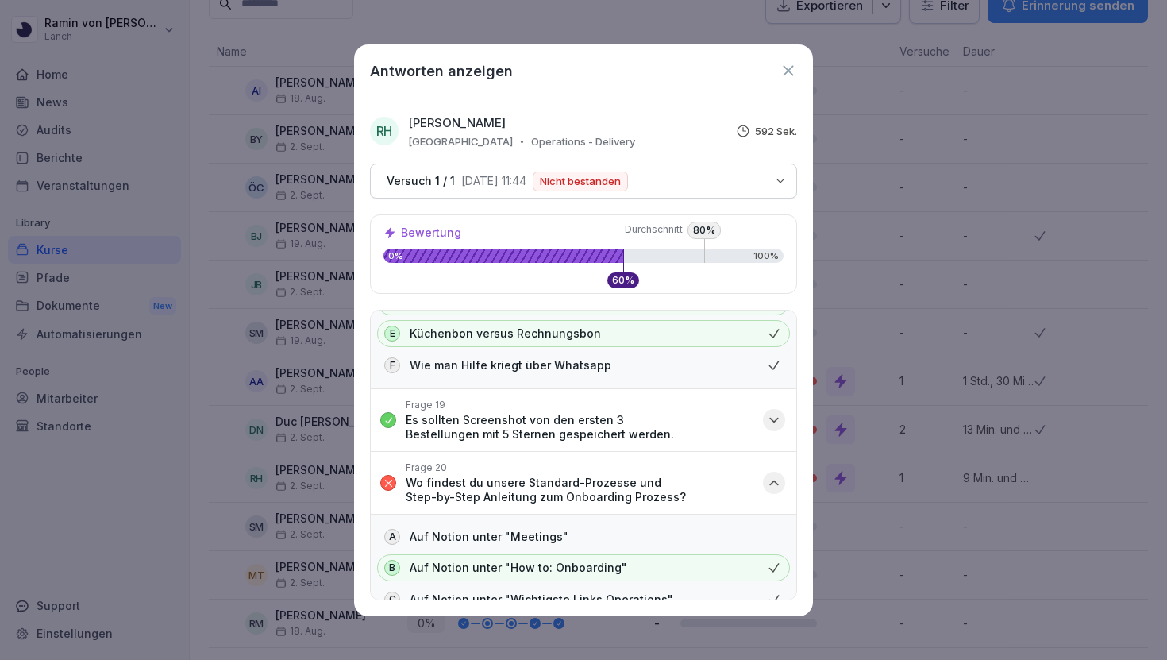
scroll to position [2391, 0]
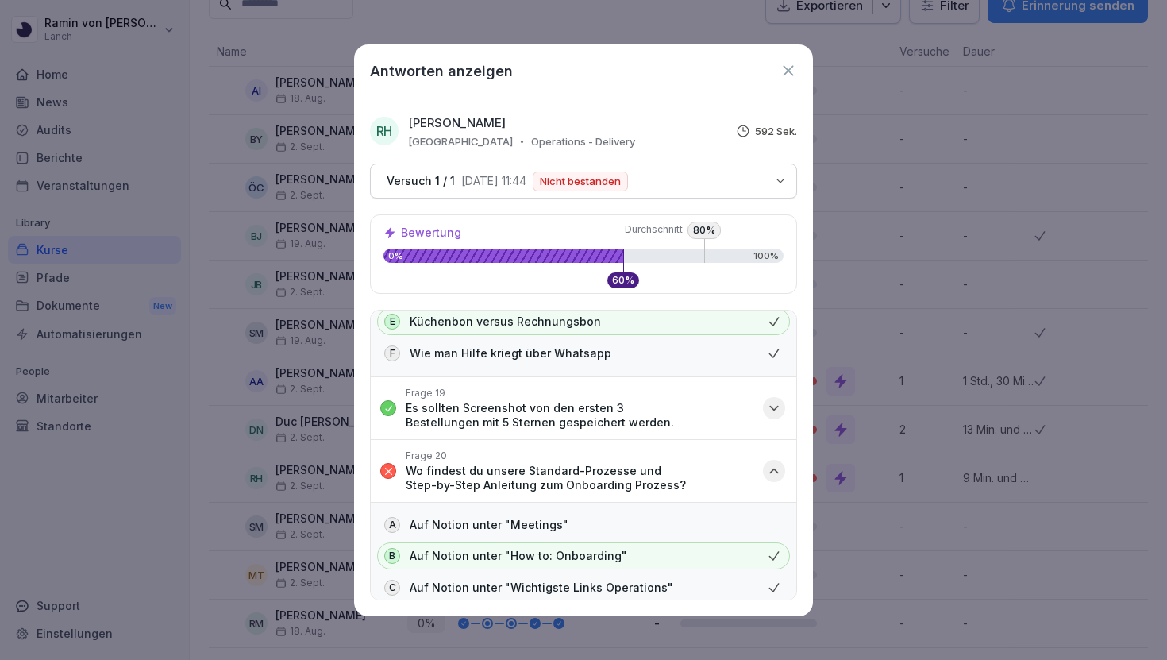
click at [785, 66] on icon at bounding box center [788, 70] width 17 height 17
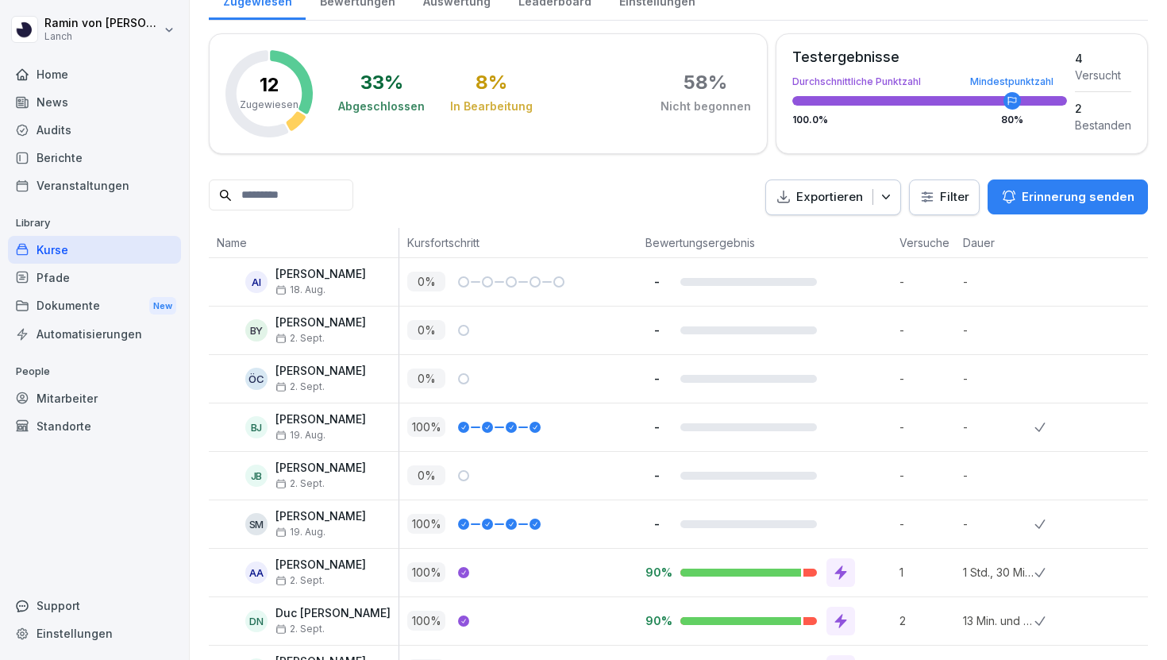
scroll to position [241, 0]
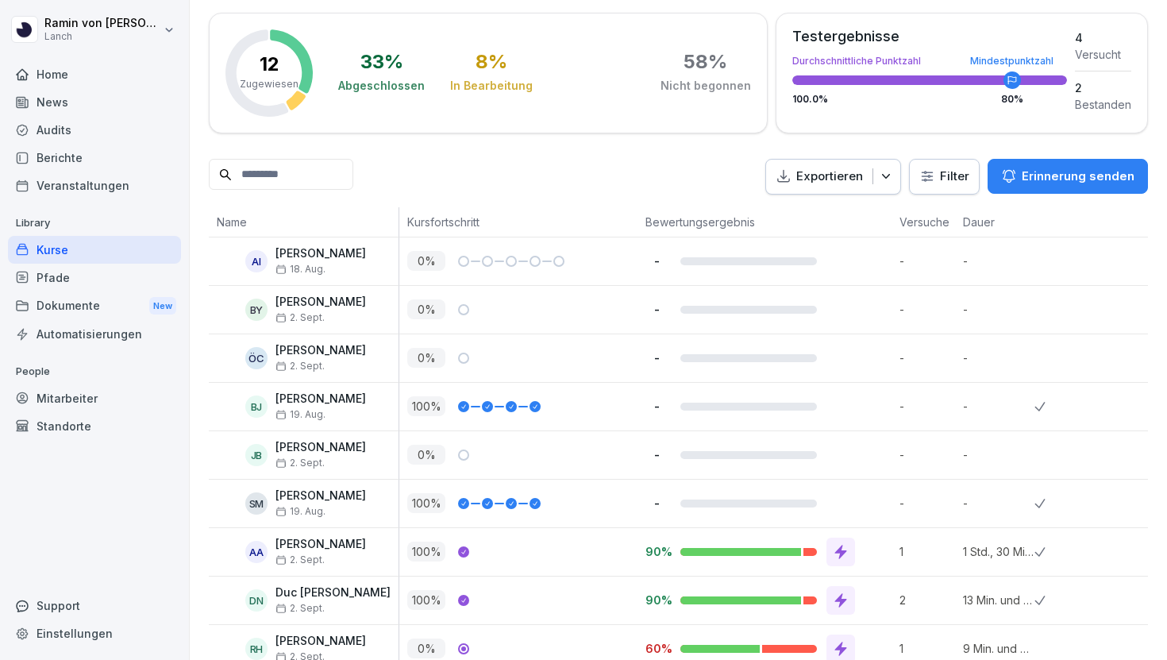
click at [92, 283] on div "Pfade" at bounding box center [94, 278] width 173 height 28
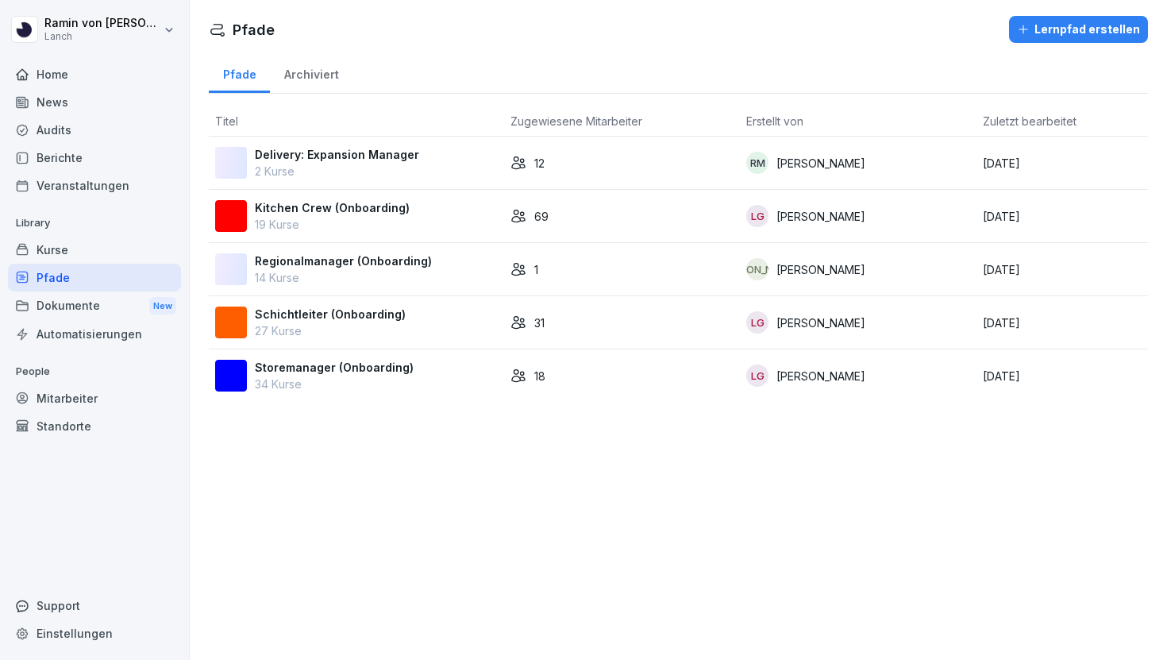
click at [336, 177] on p "2 Kurse" at bounding box center [337, 171] width 164 height 17
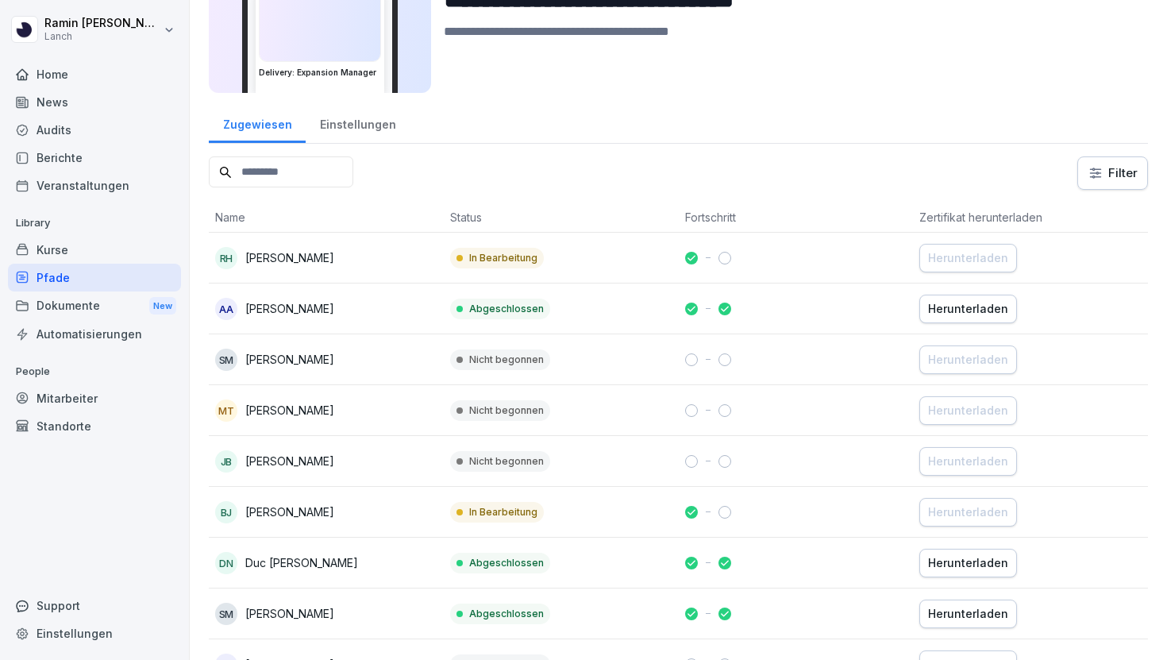
scroll to position [103, 0]
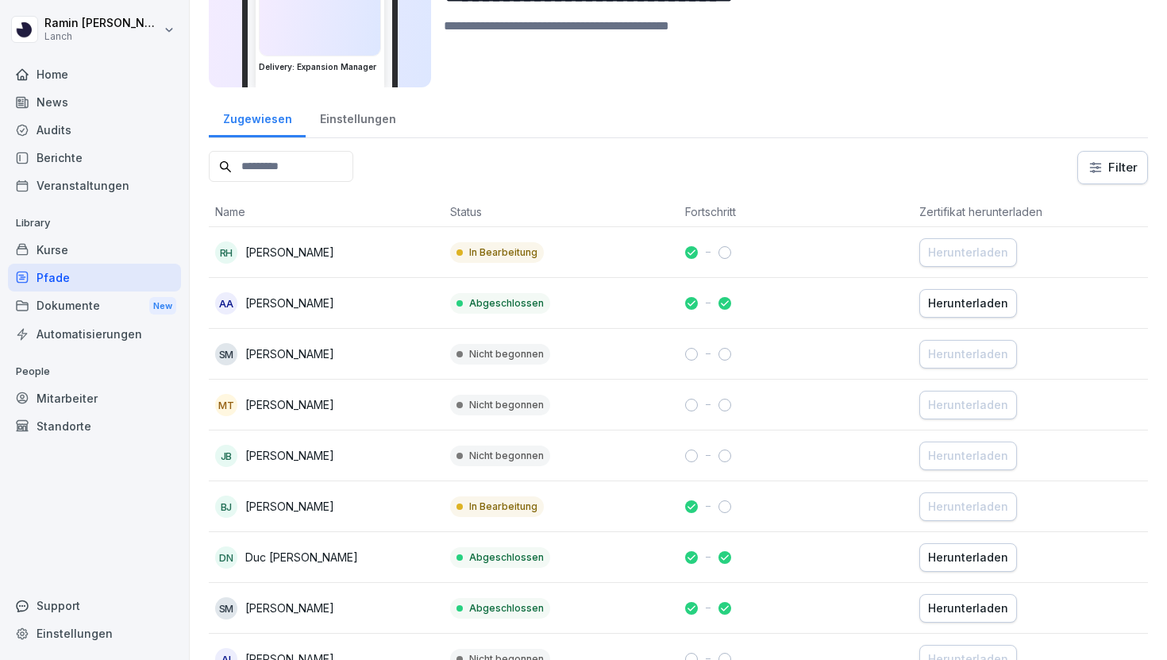
click at [961, 303] on div "Herunterladen" at bounding box center [968, 303] width 80 height 17
